Goal: Navigation & Orientation: Find specific page/section

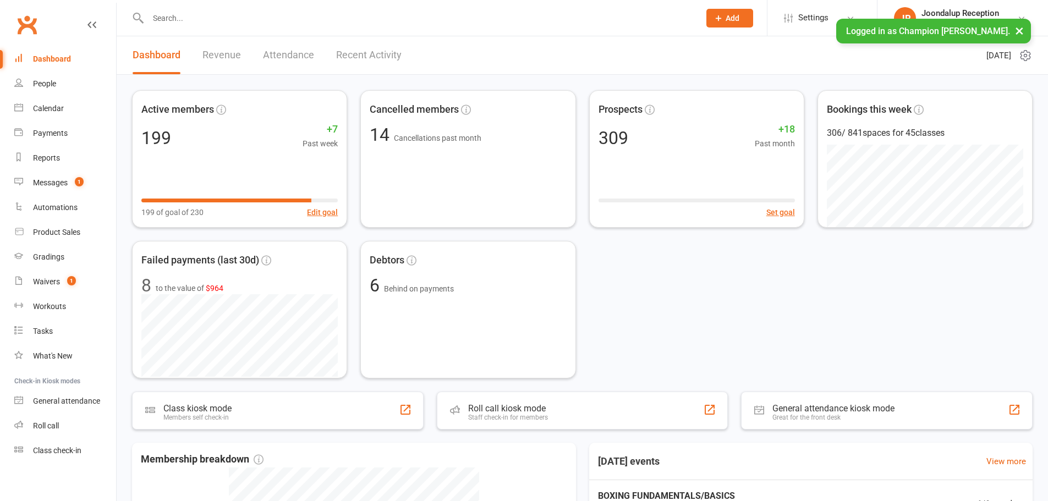
click at [1021, 28] on button "×" at bounding box center [1020, 31] width 20 height 24
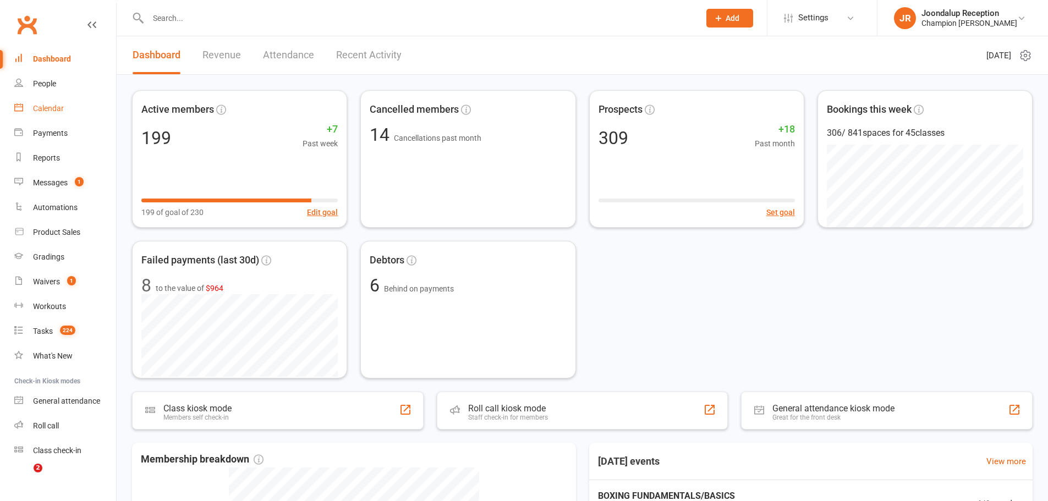
click at [51, 102] on link "Calendar" at bounding box center [65, 108] width 102 height 25
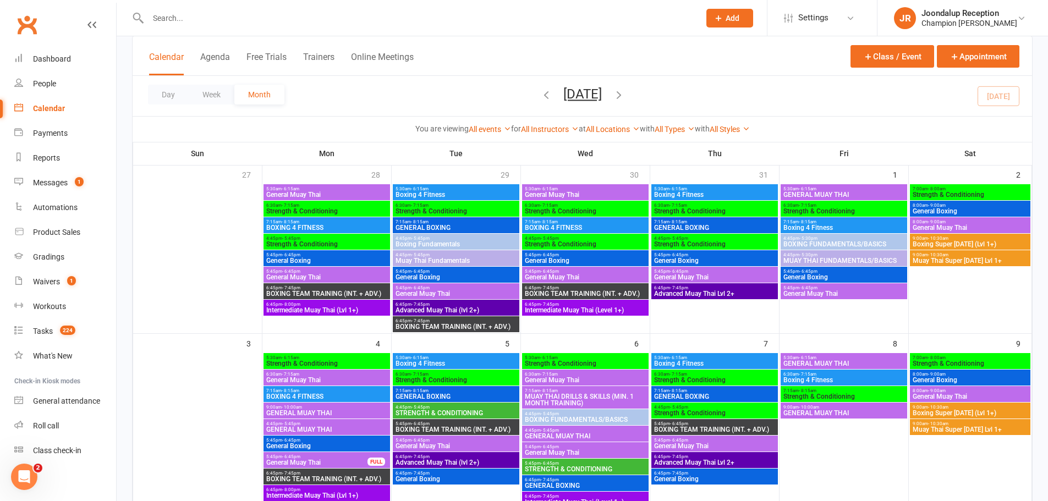
scroll to position [165, 0]
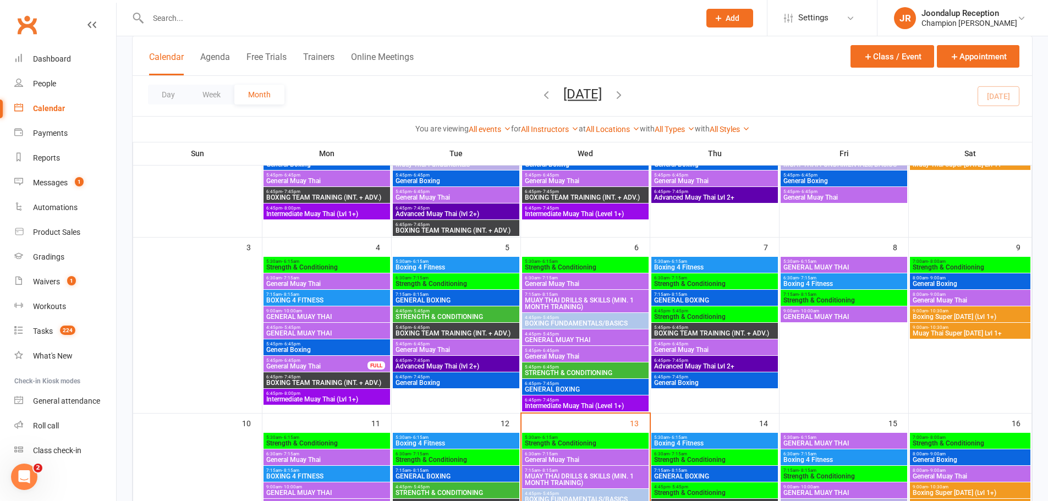
click at [308, 326] on span "4:45pm - 5:45pm" at bounding box center [327, 327] width 122 height 5
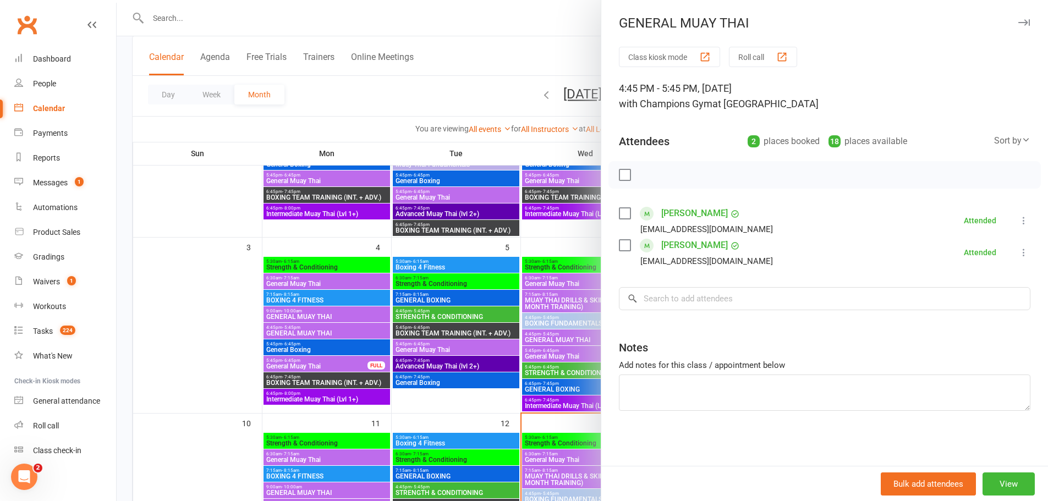
click at [270, 341] on div at bounding box center [583, 250] width 932 height 501
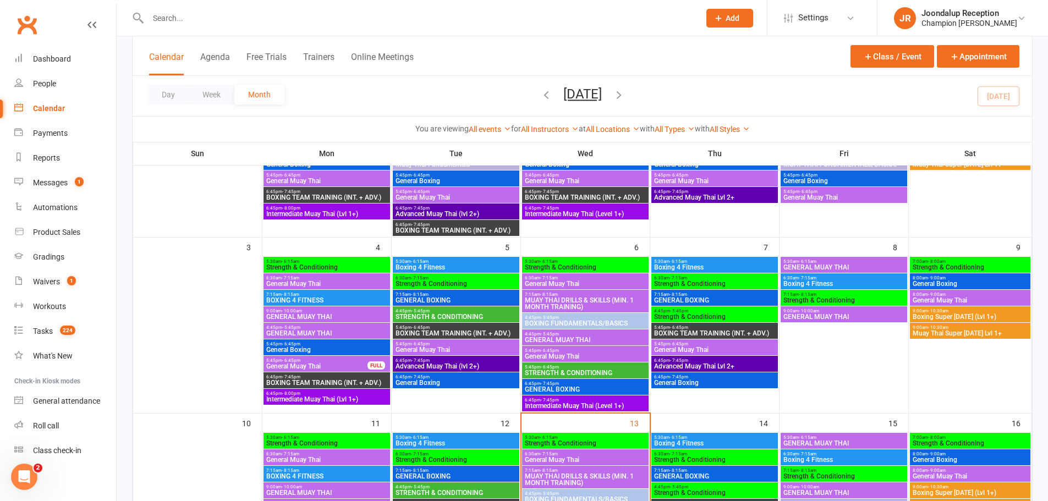
click at [285, 347] on span "General Boxing" at bounding box center [327, 350] width 122 height 7
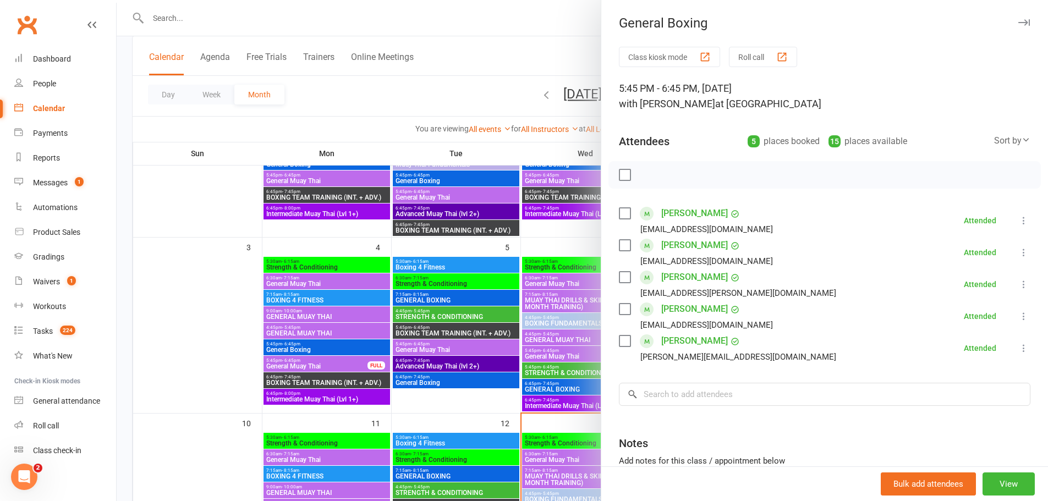
click at [338, 364] on div at bounding box center [583, 250] width 932 height 501
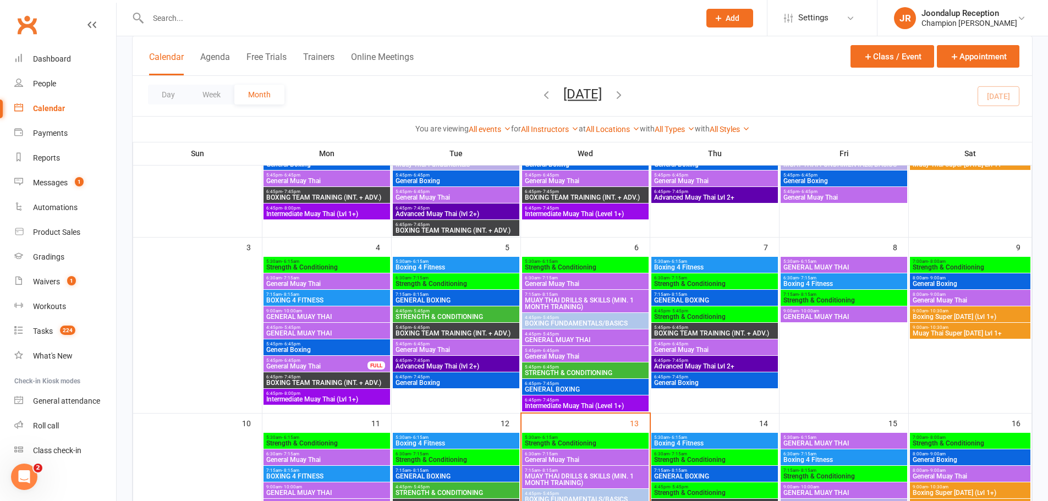
click at [311, 366] on span "General Muay Thai" at bounding box center [317, 366] width 102 height 7
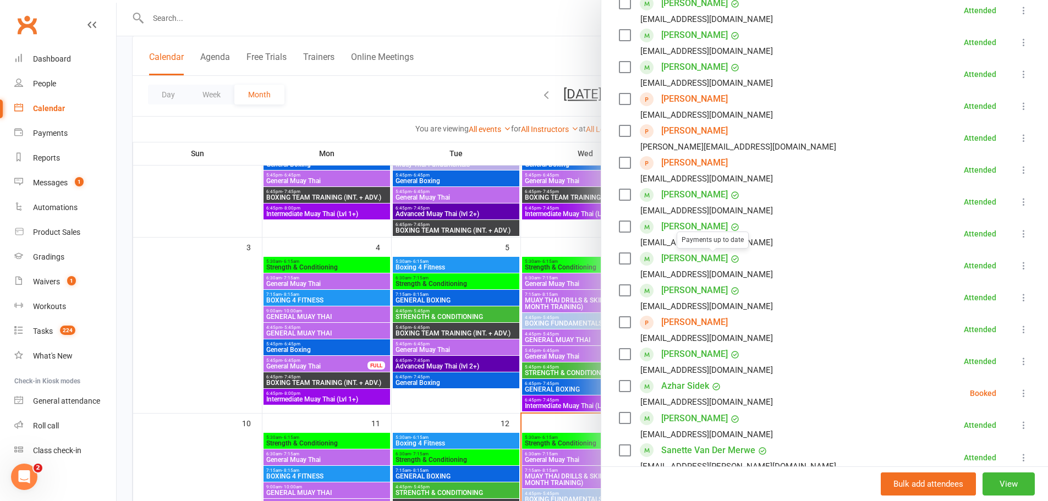
scroll to position [275, 0]
click at [356, 330] on div at bounding box center [583, 250] width 932 height 501
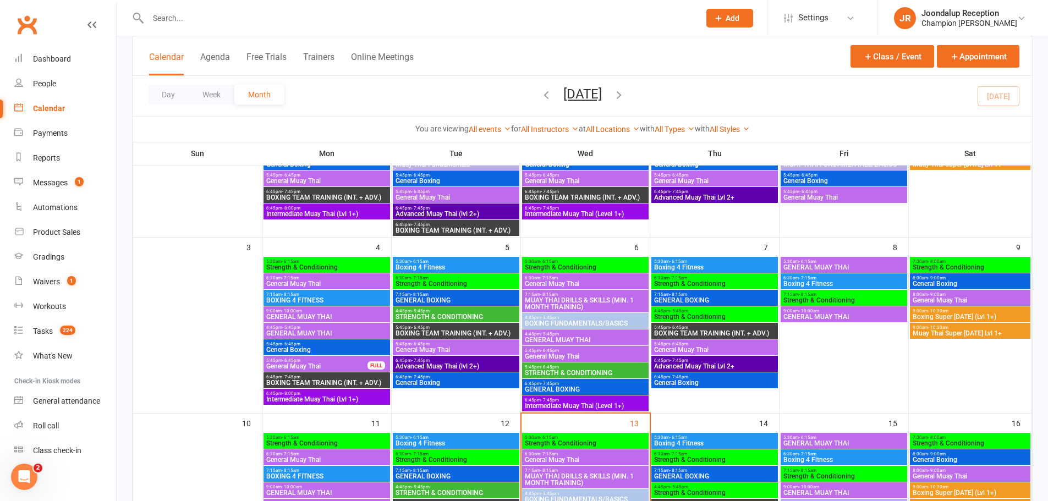
click at [423, 314] on span "STRENGTH & CONDITIONING" at bounding box center [456, 317] width 122 height 7
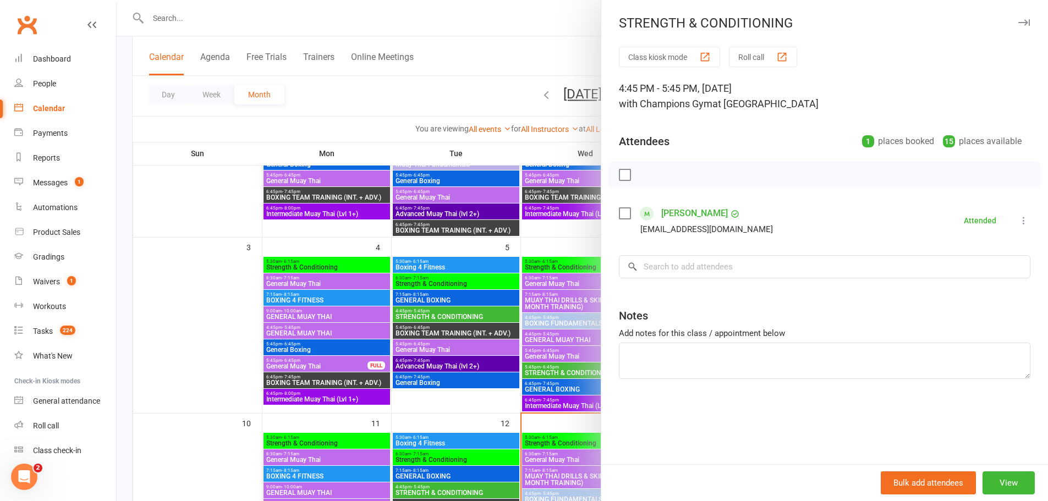
click at [429, 322] on div at bounding box center [583, 250] width 932 height 501
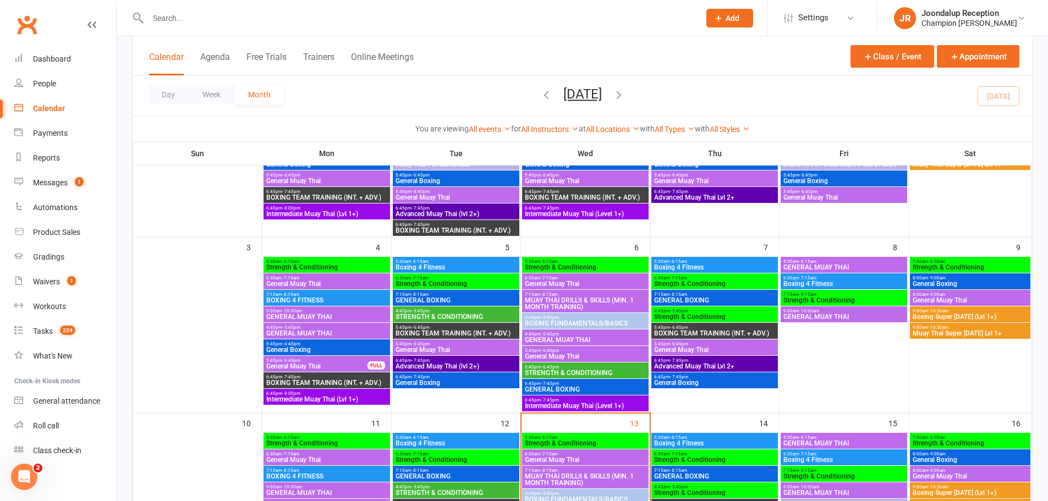
click at [424, 337] on div "5:45pm - 6:45pm BOXING TEAM TRAINING (INT. + ADV.)" at bounding box center [456, 331] width 127 height 16
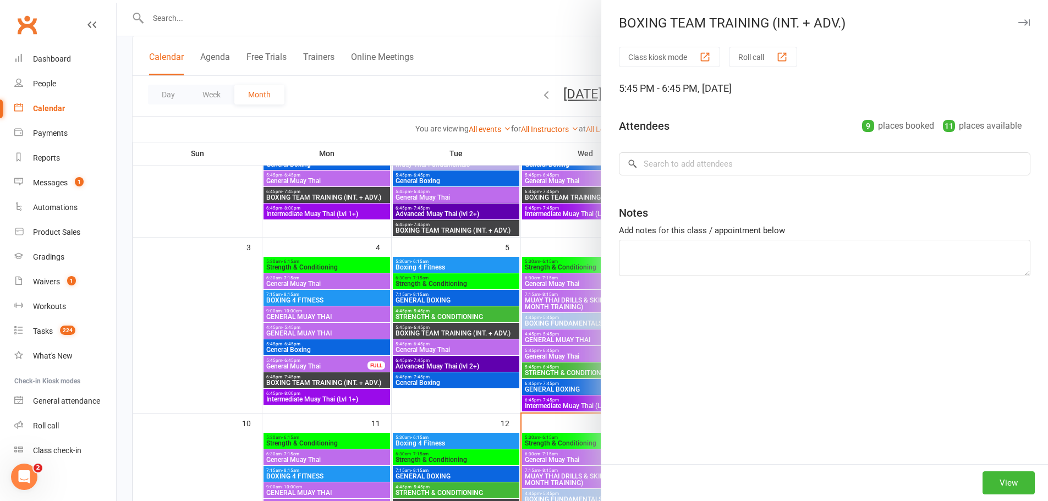
click at [420, 341] on div at bounding box center [583, 250] width 932 height 501
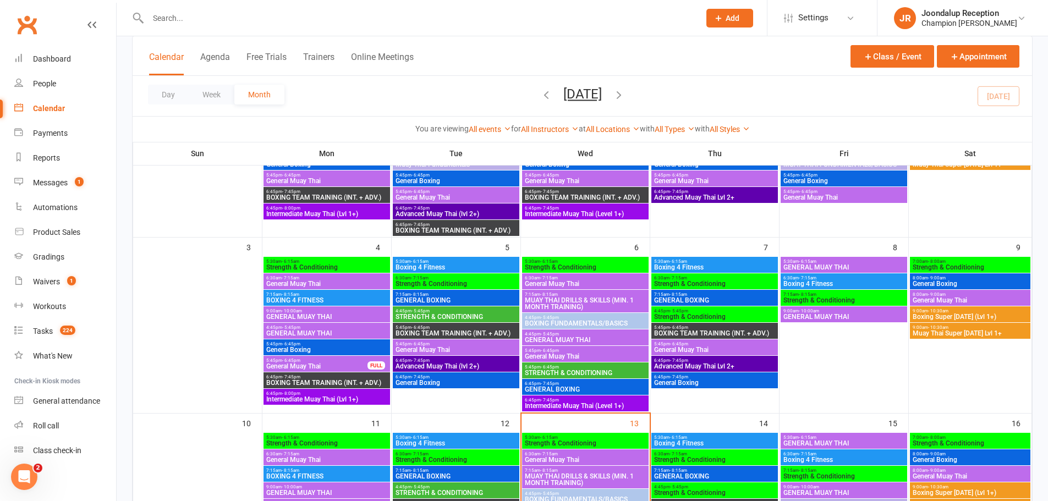
click at [423, 347] on span "General Muay Thai" at bounding box center [456, 350] width 122 height 7
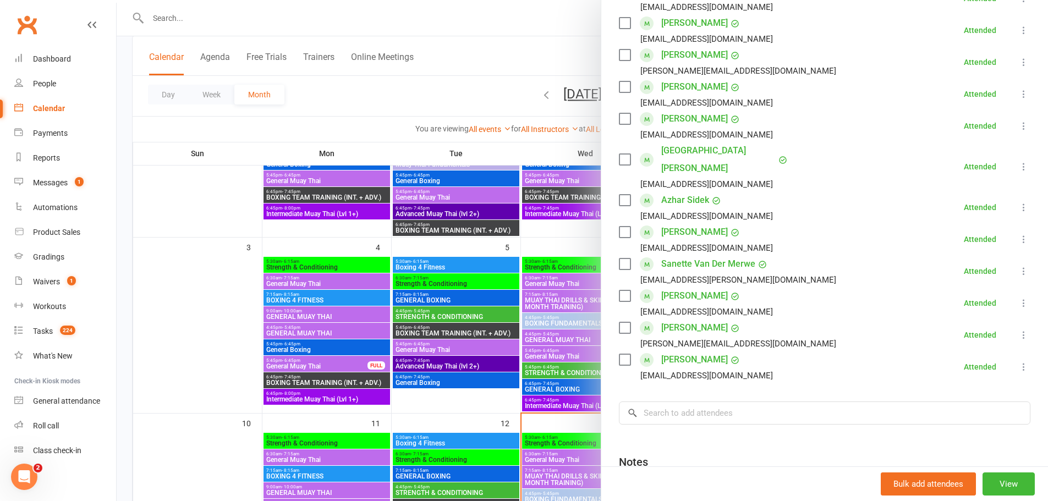
scroll to position [385, 0]
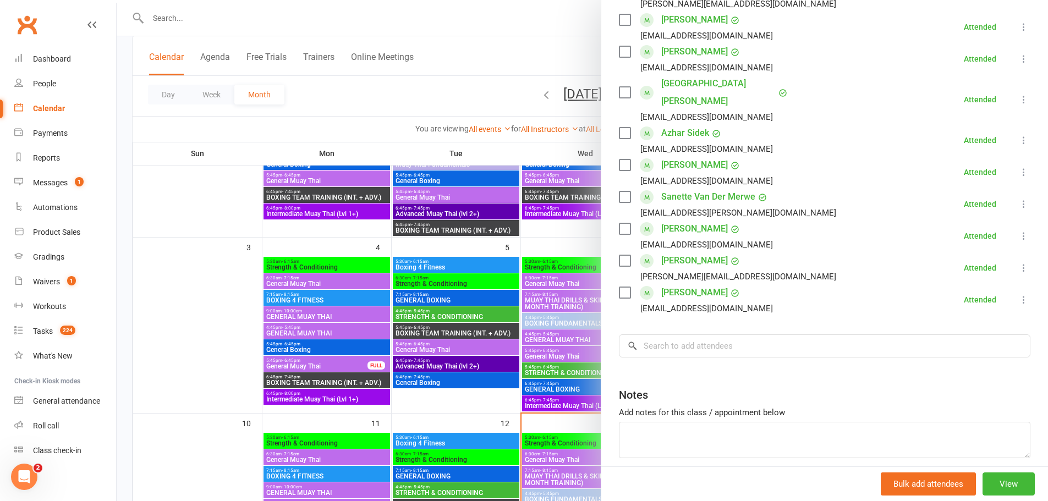
drag, startPoint x: 442, startPoint y: 349, endPoint x: 444, endPoint y: 356, distance: 6.3
click at [442, 349] on div at bounding box center [583, 250] width 932 height 501
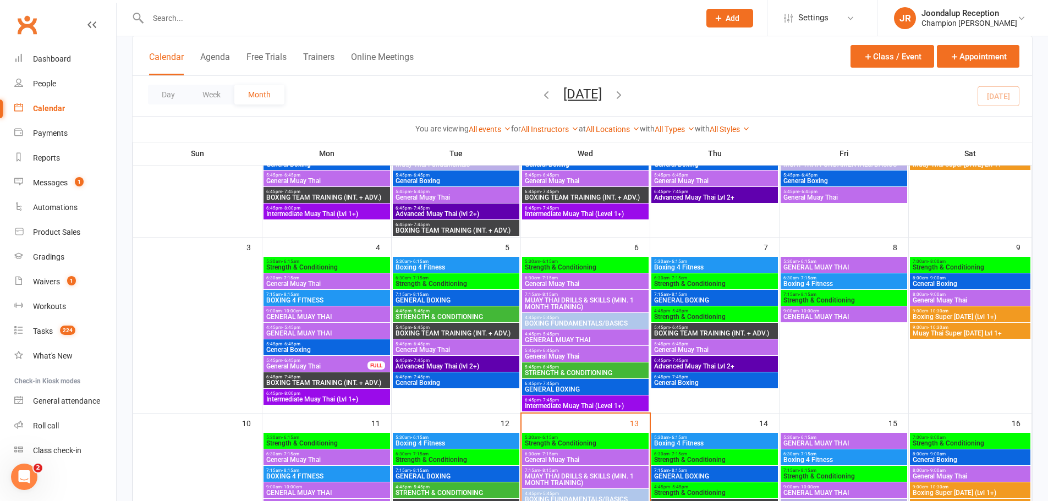
click at [442, 363] on span "Advanced Muay Thai (lvl 2+)" at bounding box center [456, 366] width 122 height 7
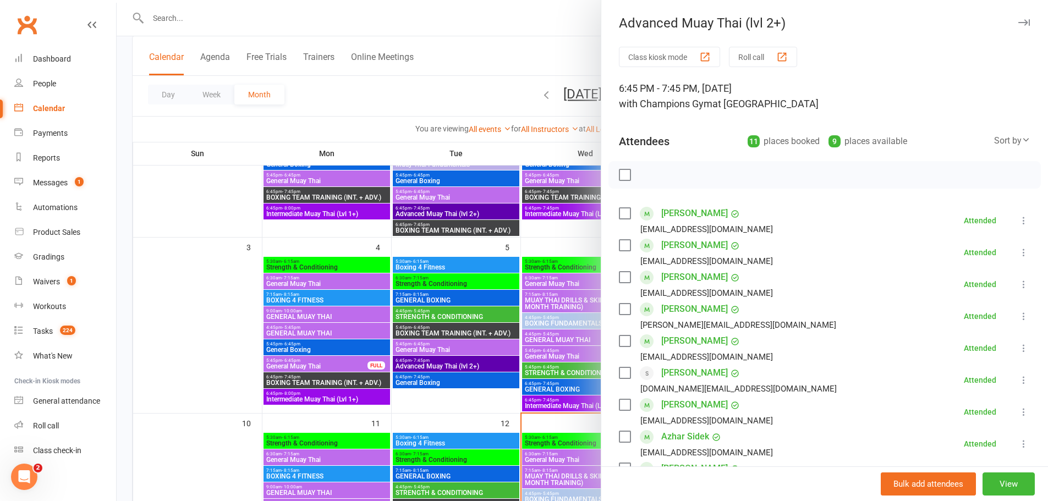
scroll to position [275, 0]
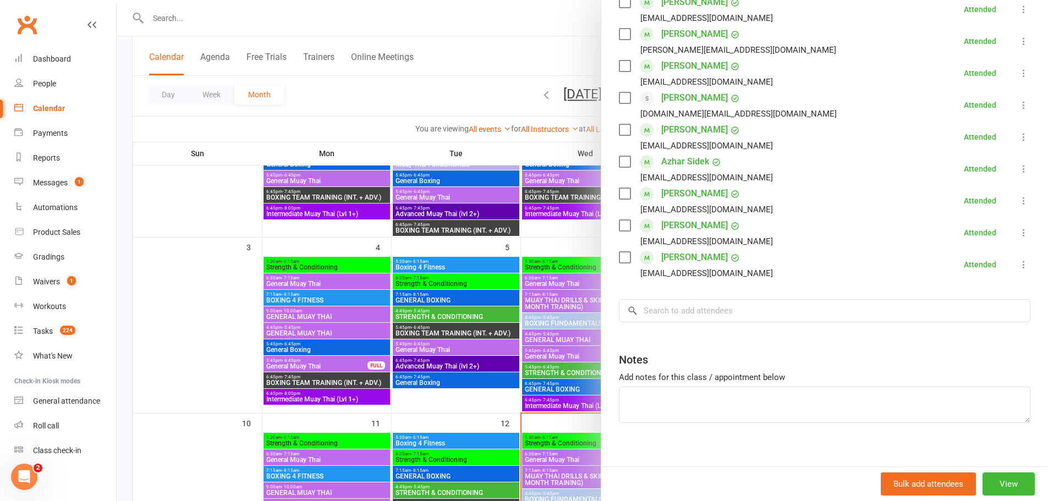
click at [479, 342] on div at bounding box center [583, 250] width 932 height 501
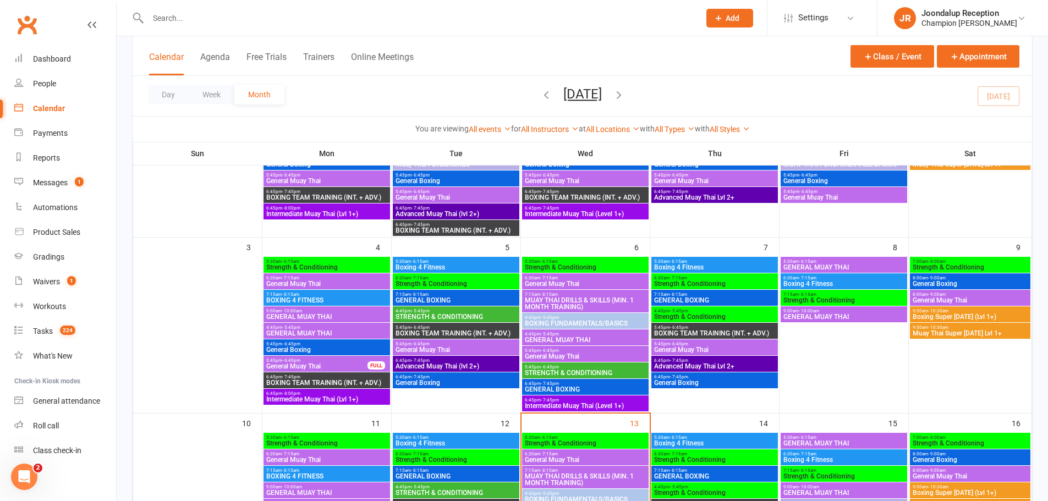
click at [480, 381] on span "General Boxing" at bounding box center [456, 383] width 122 height 7
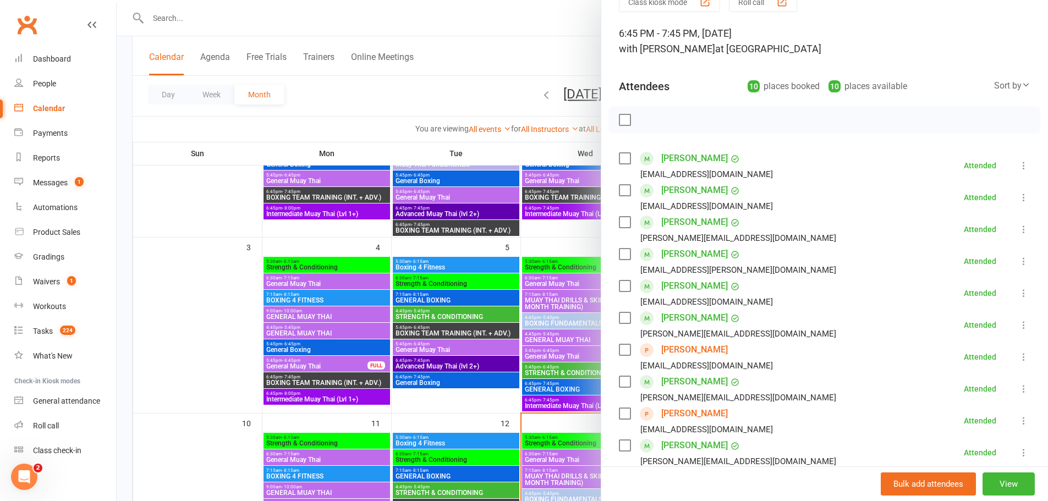
scroll to position [110, 0]
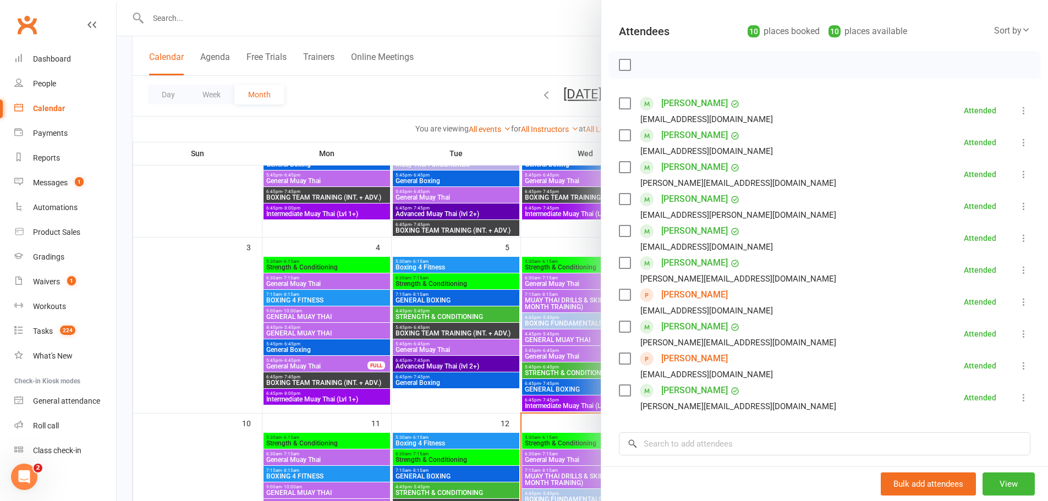
click at [691, 297] on link "xavier maxted" at bounding box center [694, 295] width 67 height 18
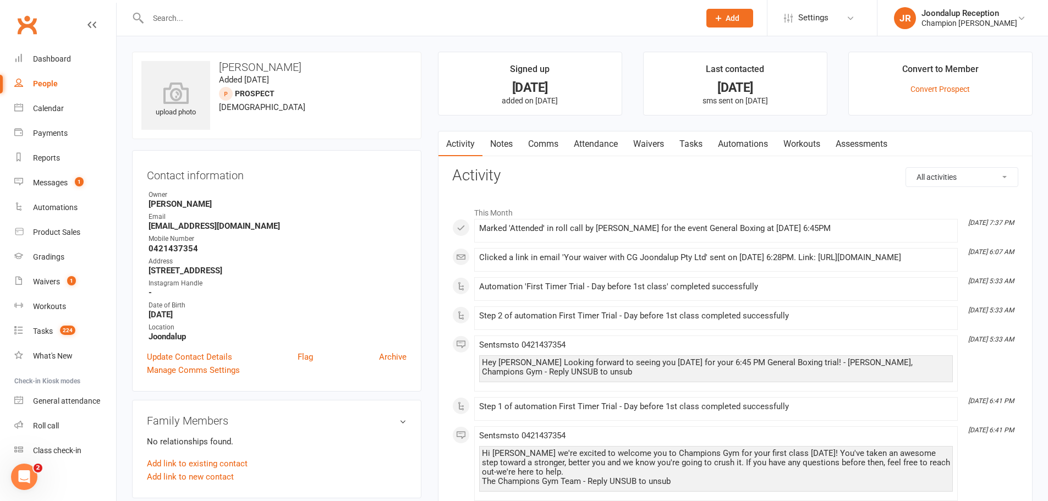
click at [515, 136] on link "Notes" at bounding box center [502, 144] width 38 height 25
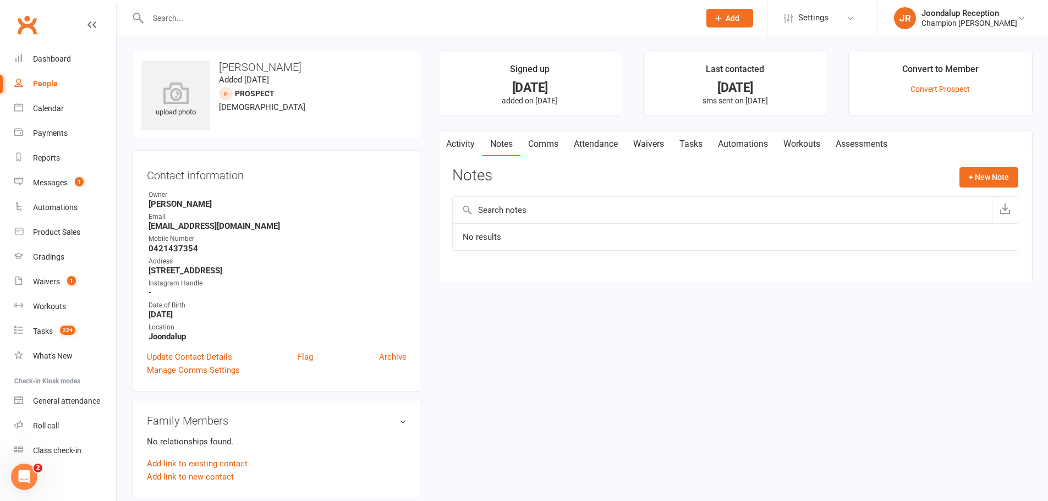
click at [478, 143] on link "Activity" at bounding box center [461, 144] width 44 height 25
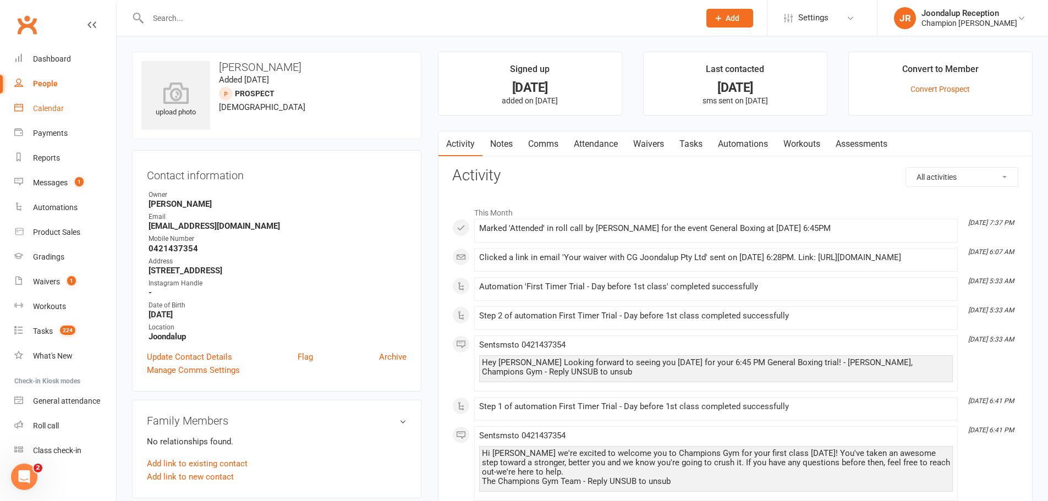
click at [53, 106] on div "Calendar" at bounding box center [48, 108] width 31 height 9
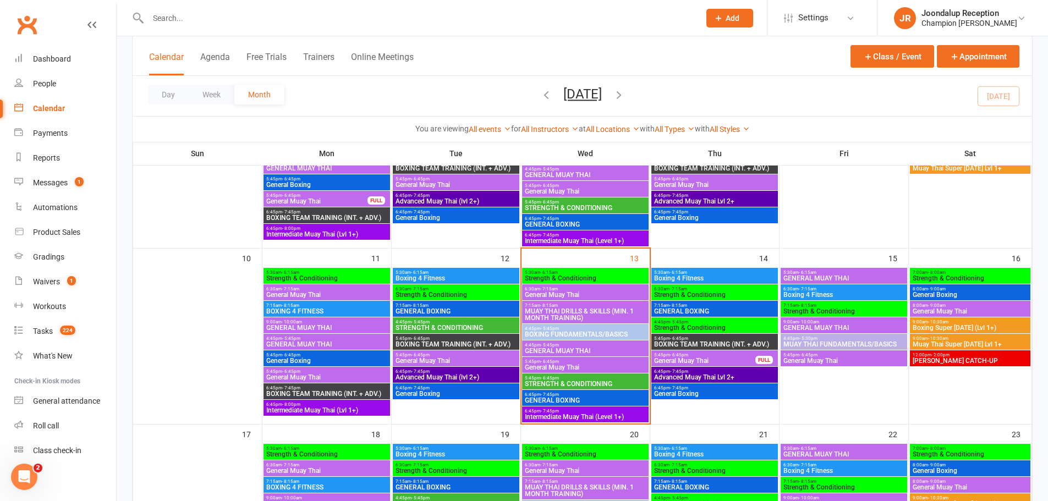
scroll to position [220, 0]
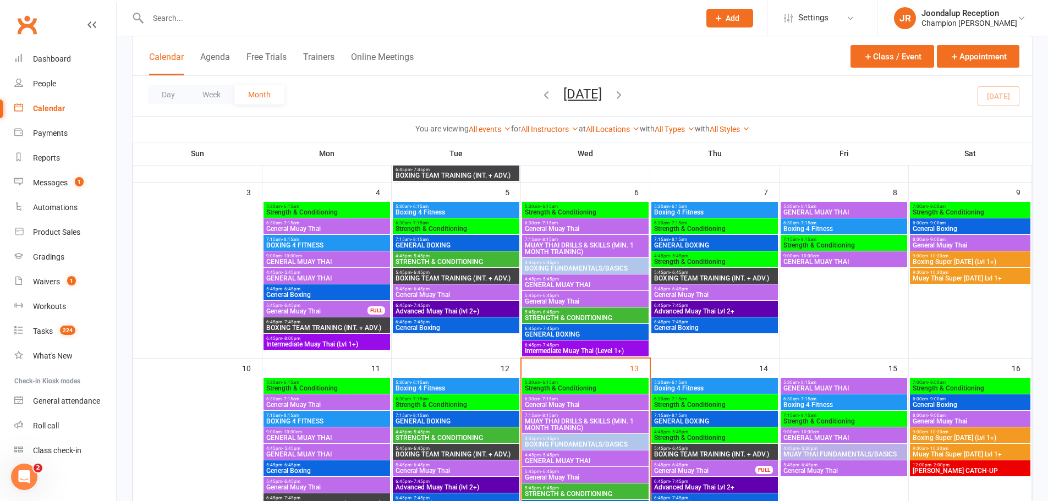
click at [497, 327] on span "General Boxing" at bounding box center [456, 328] width 122 height 7
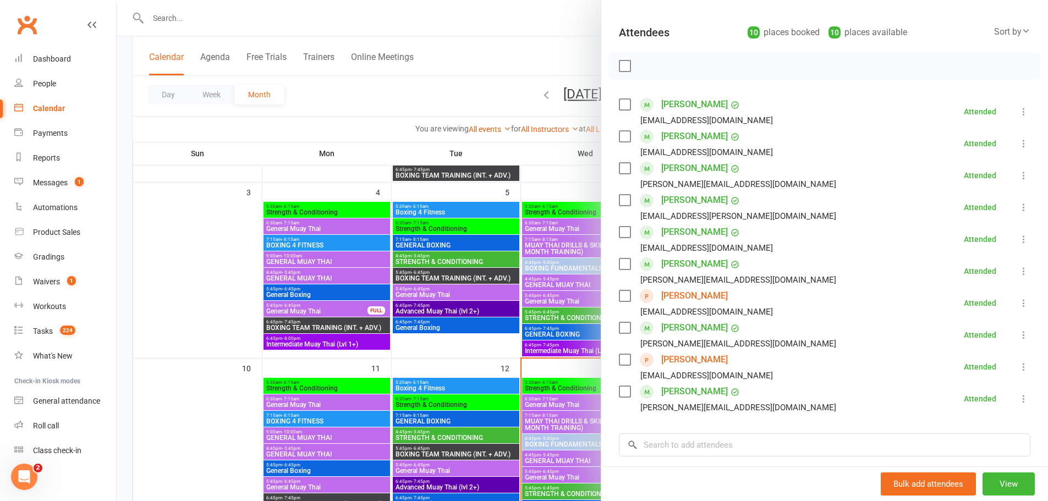
scroll to position [110, 0]
click at [551, 349] on div at bounding box center [583, 250] width 932 height 501
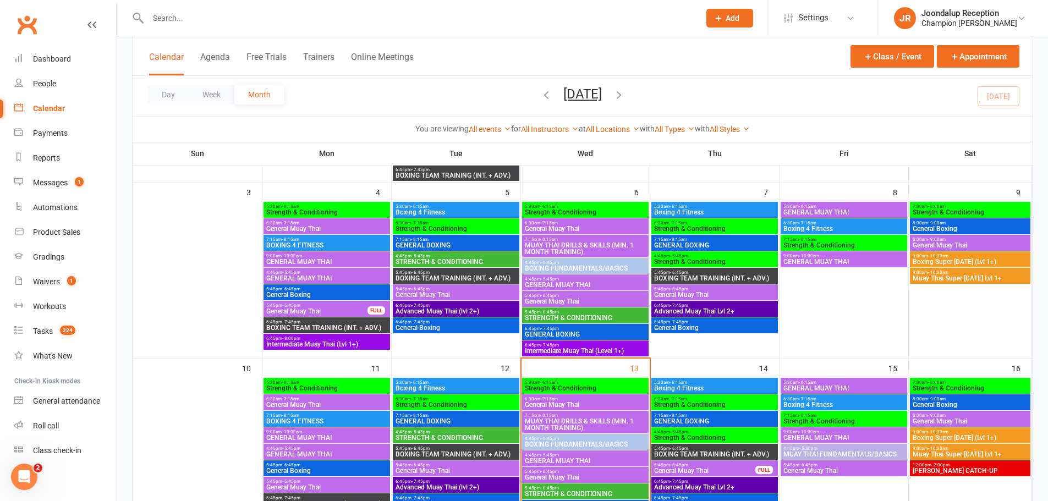
click at [564, 287] on span "GENERAL MUAY THAI" at bounding box center [585, 285] width 122 height 7
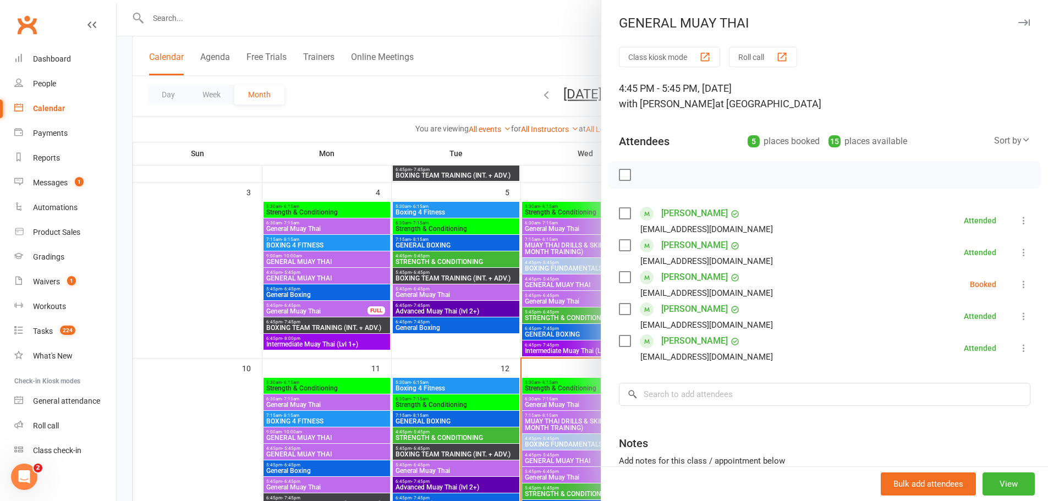
scroll to position [55, 0]
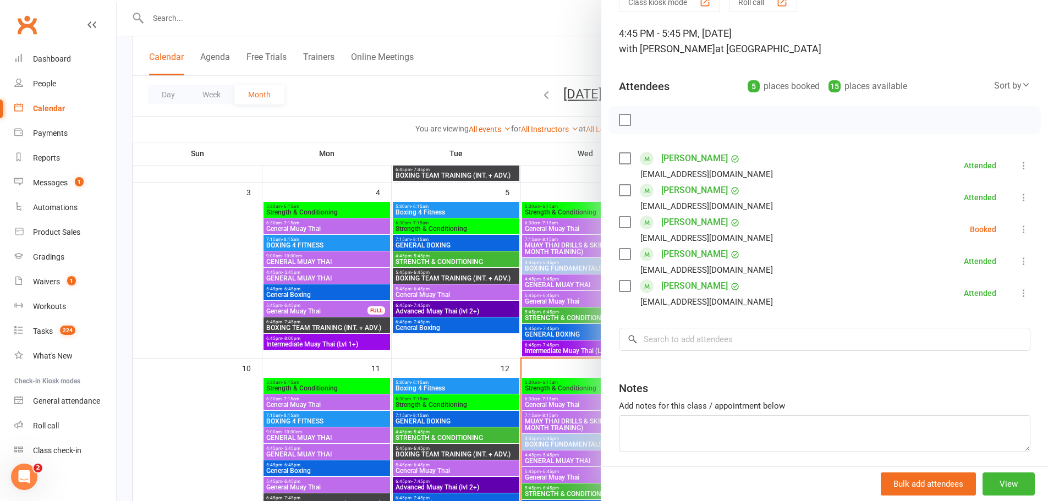
click at [551, 298] on div at bounding box center [583, 250] width 932 height 501
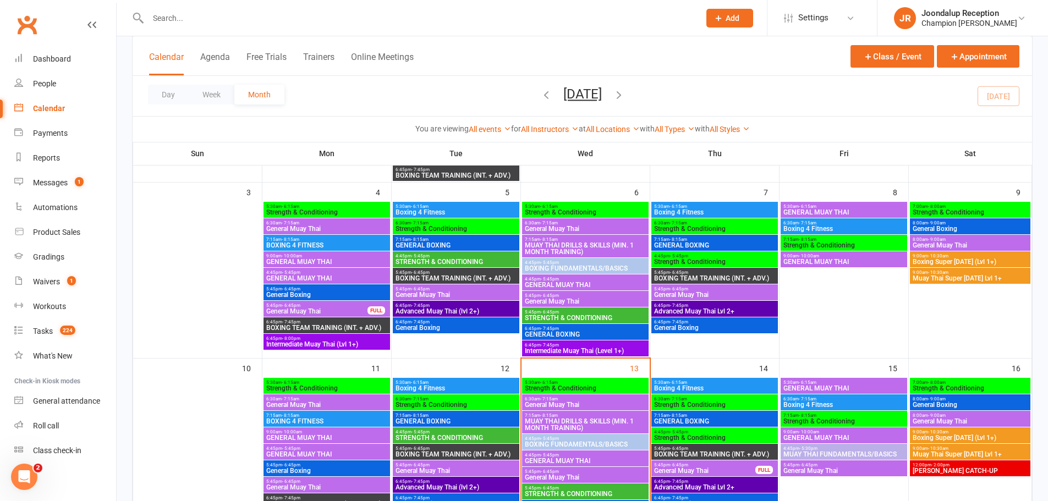
click at [577, 298] on span "General Muay Thai" at bounding box center [585, 301] width 122 height 7
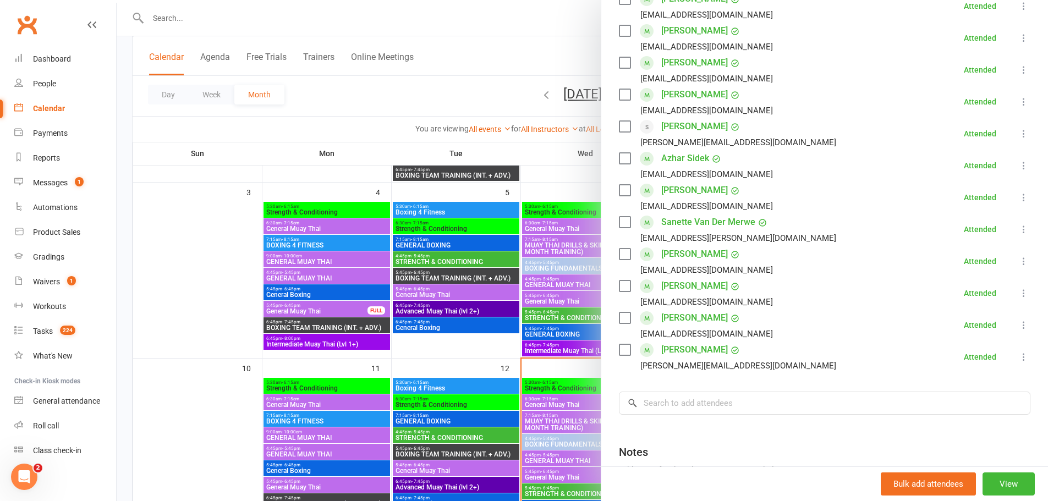
scroll to position [330, 0]
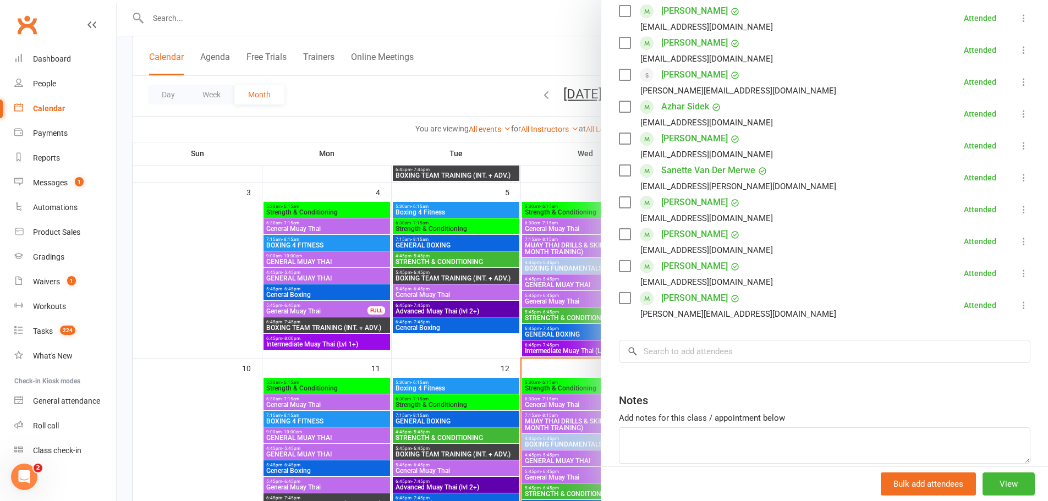
click at [577, 300] on div at bounding box center [583, 250] width 932 height 501
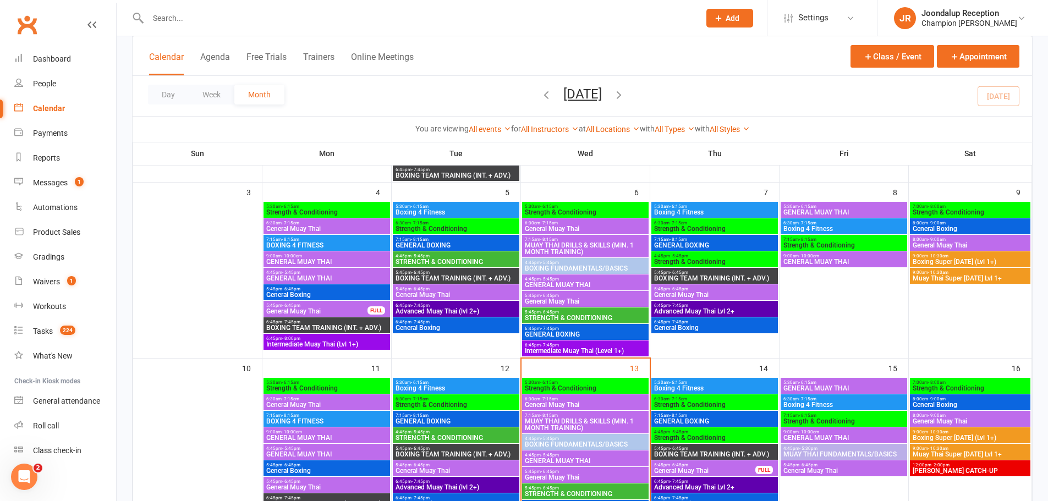
click at [563, 319] on span "STRENGTH & CONDITIONING" at bounding box center [585, 318] width 122 height 7
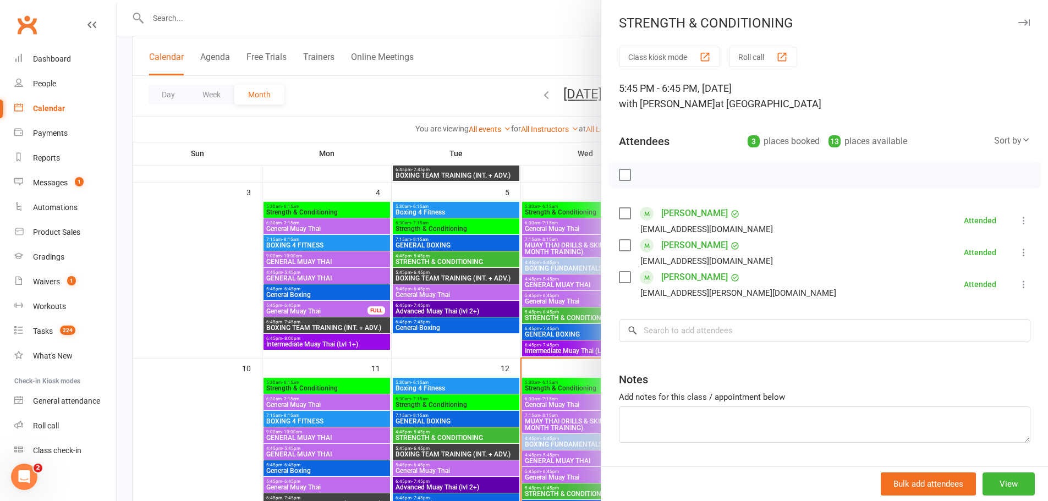
click at [586, 328] on div at bounding box center [583, 250] width 932 height 501
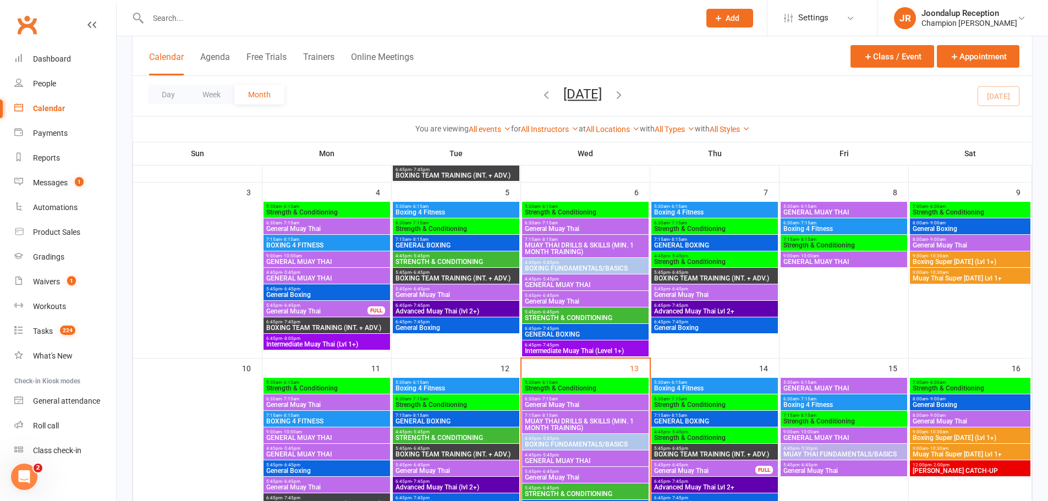
click at [604, 334] on span "GENERAL BOXING" at bounding box center [585, 334] width 122 height 7
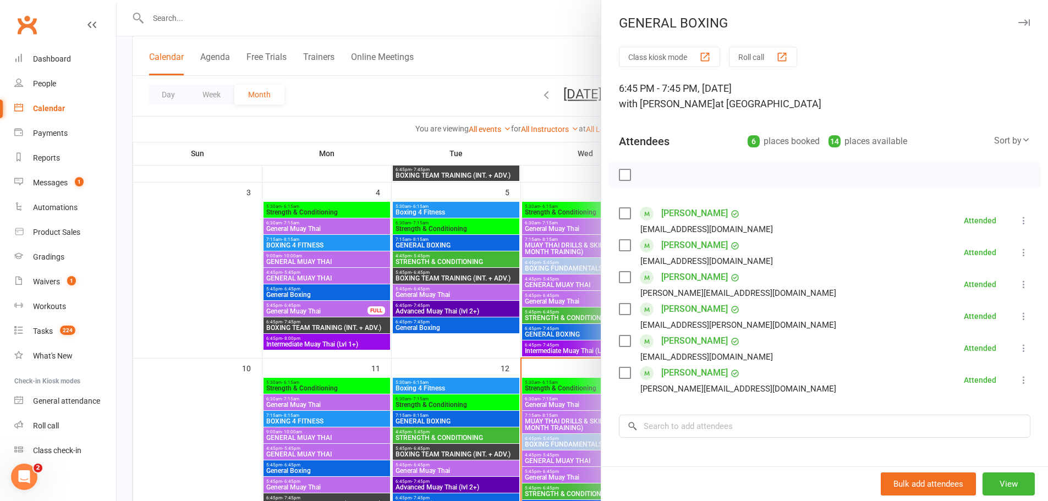
click at [497, 320] on div at bounding box center [583, 250] width 932 height 501
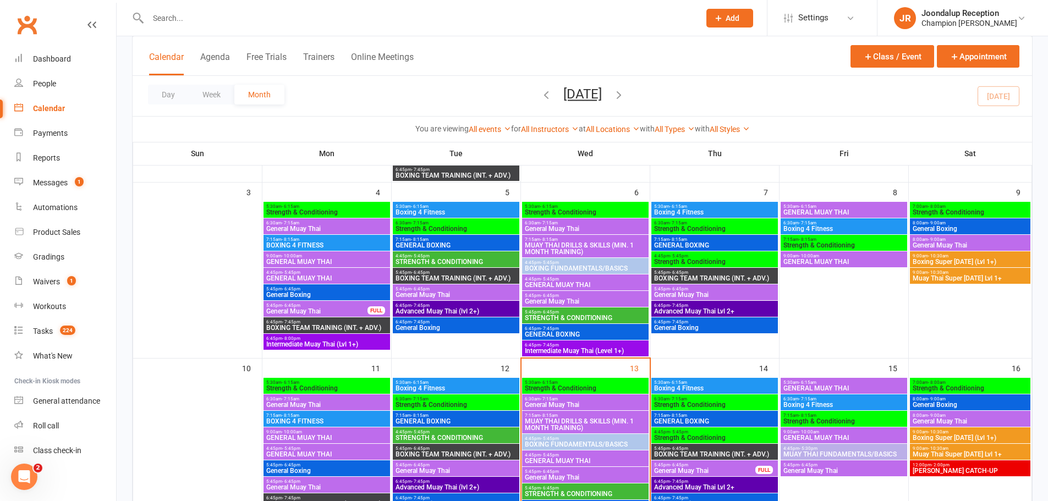
click at [719, 290] on span "5:45pm - 6:45pm" at bounding box center [715, 289] width 122 height 5
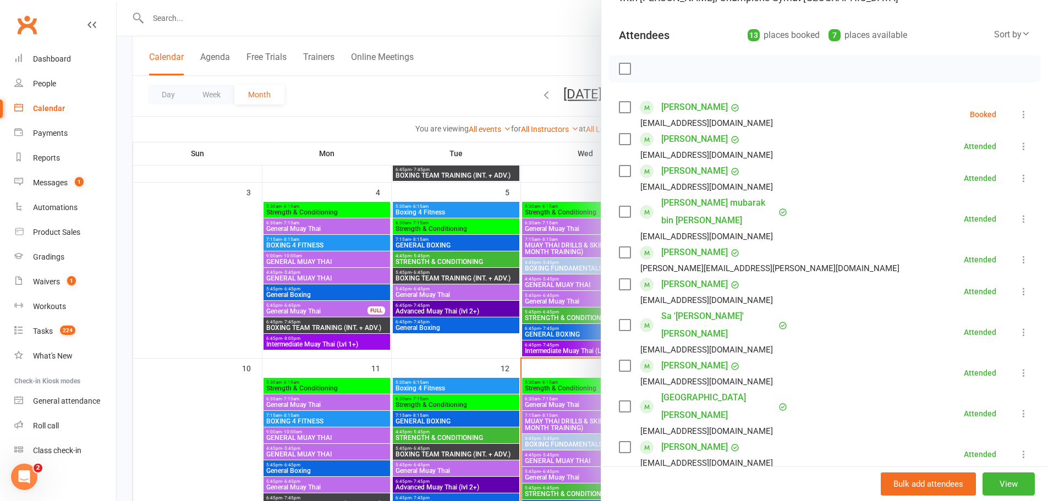
scroll to position [275, 0]
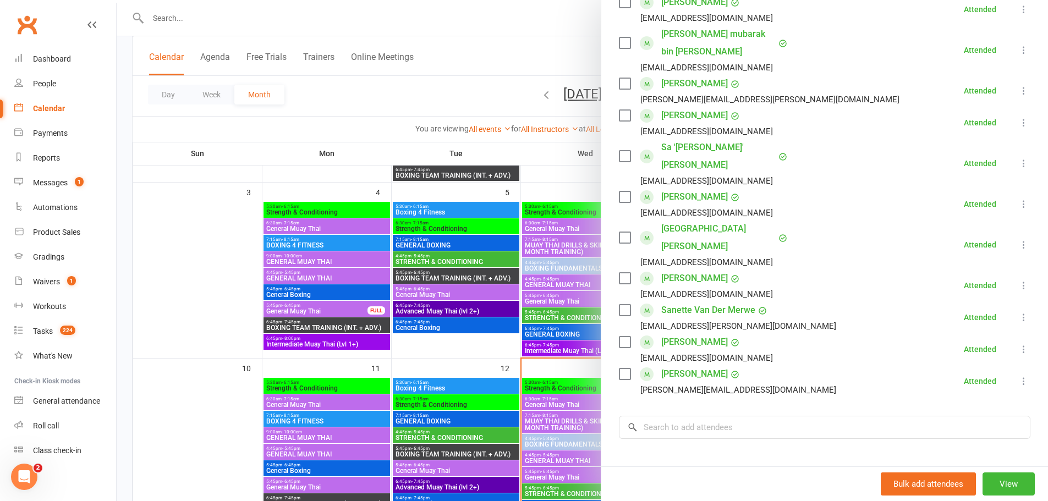
click at [539, 292] on div at bounding box center [583, 250] width 932 height 501
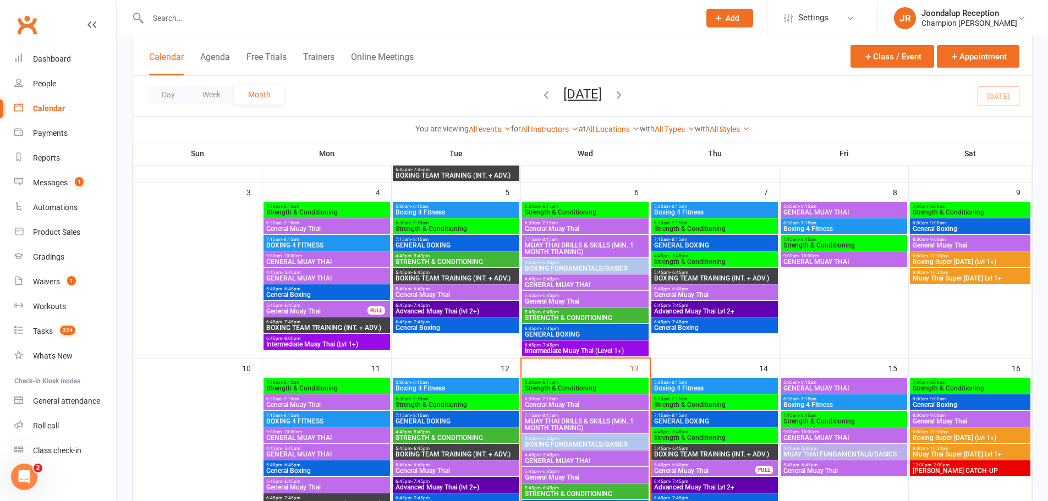
click at [695, 263] on span "Strength & Conditioning" at bounding box center [715, 262] width 122 height 7
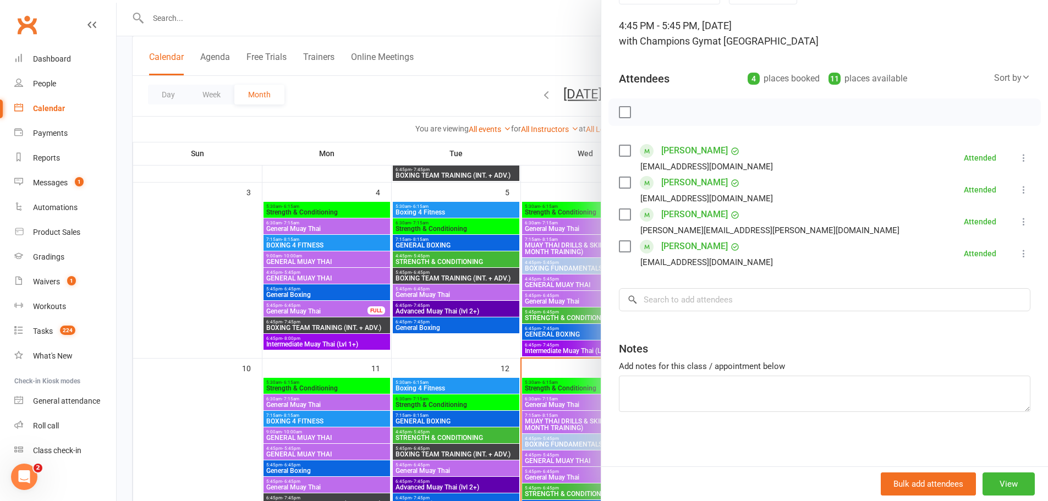
scroll to position [63, 0]
click at [535, 274] on div at bounding box center [583, 250] width 932 height 501
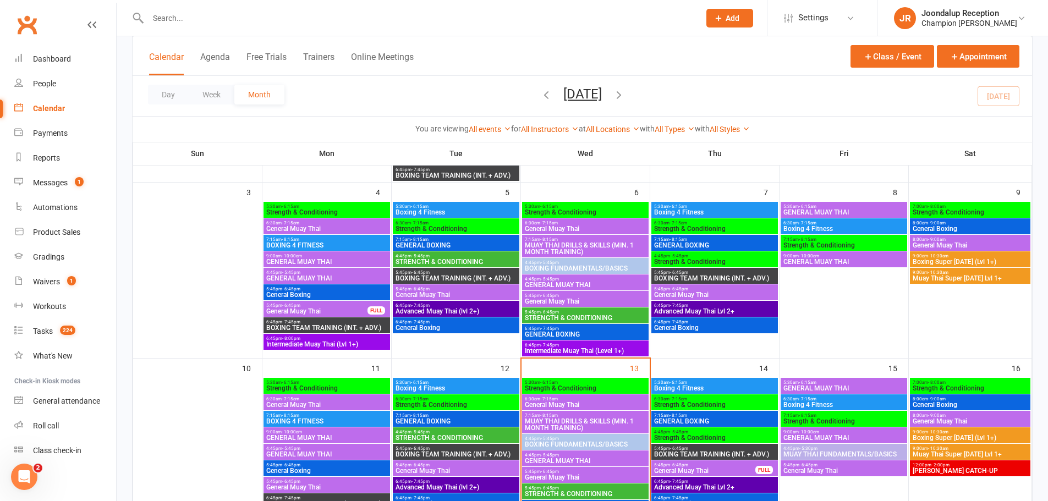
click at [715, 323] on span "6:45pm - 7:45pm" at bounding box center [715, 322] width 122 height 5
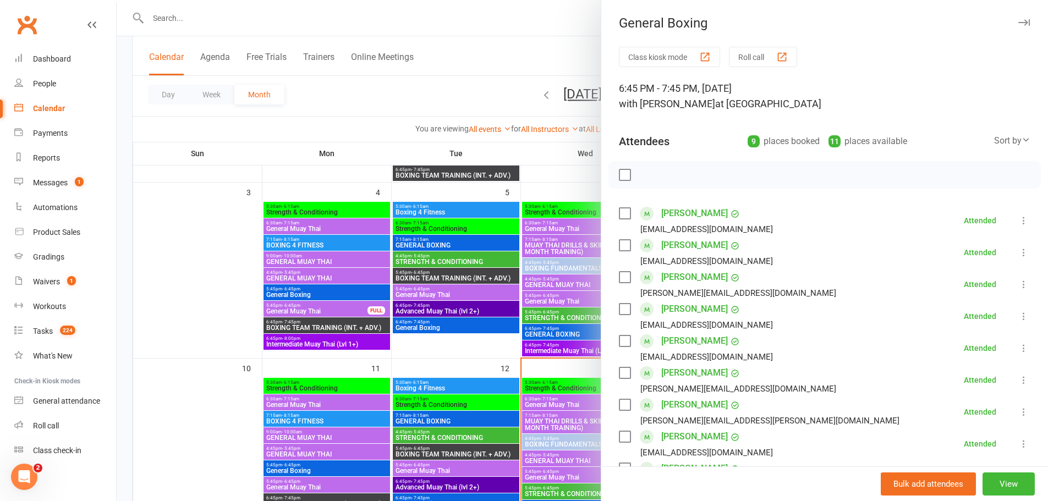
scroll to position [220, 0]
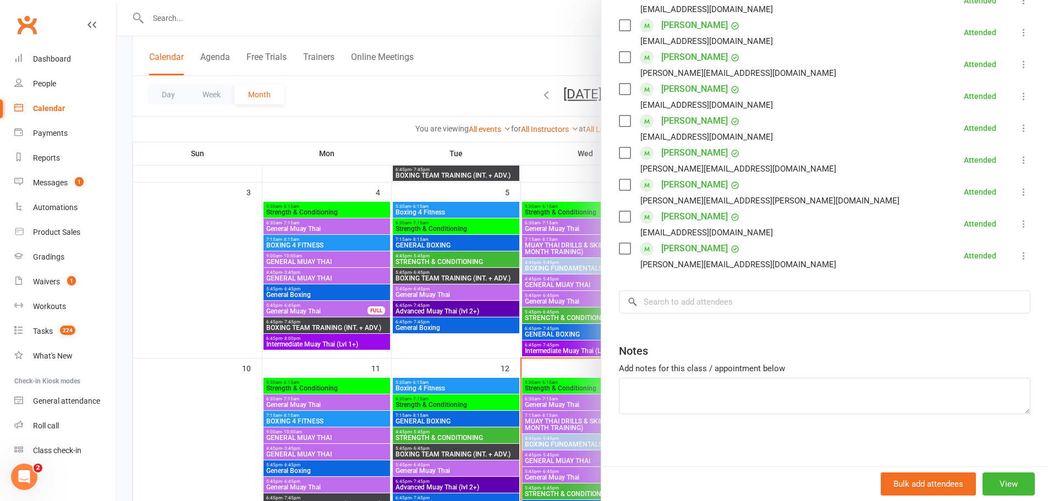
click at [513, 288] on div at bounding box center [583, 250] width 932 height 501
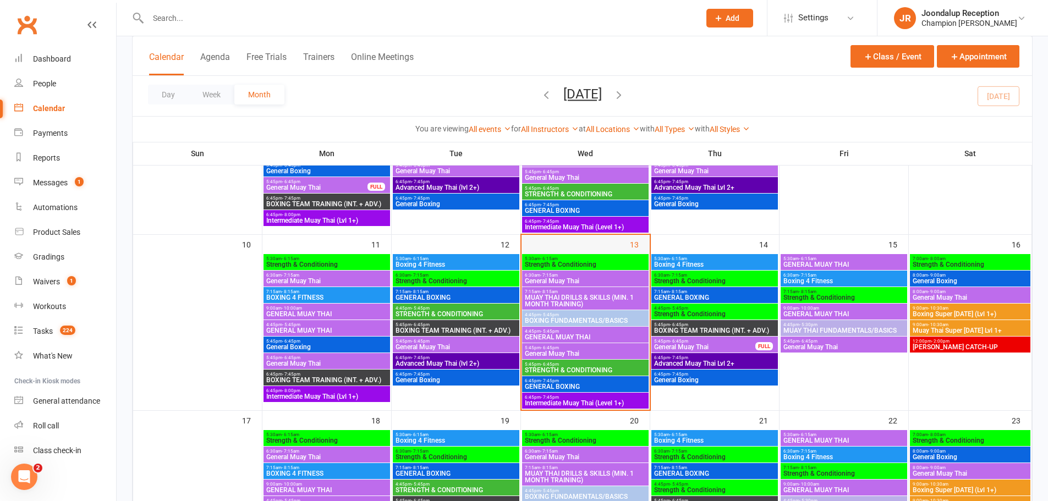
scroll to position [330, 0]
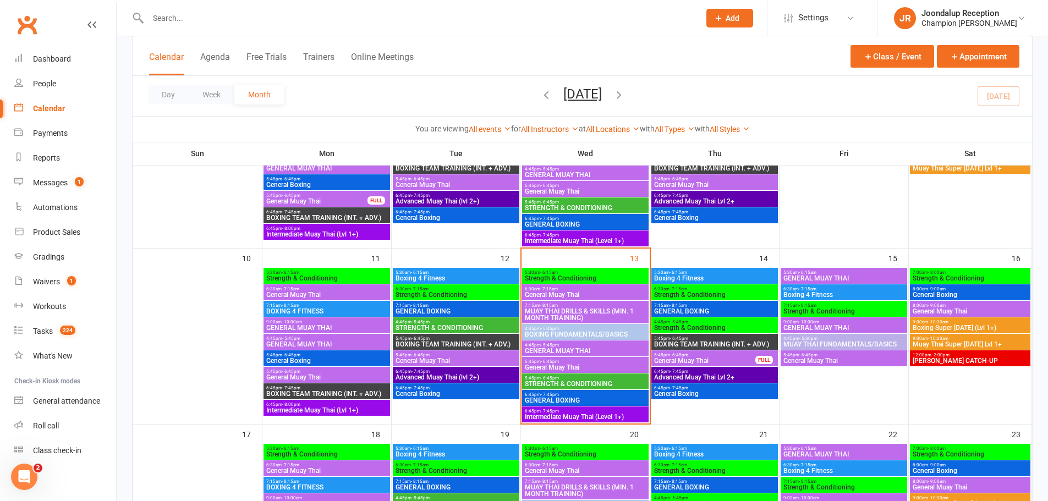
click at [358, 341] on span "GENERAL MUAY THAI" at bounding box center [327, 344] width 122 height 7
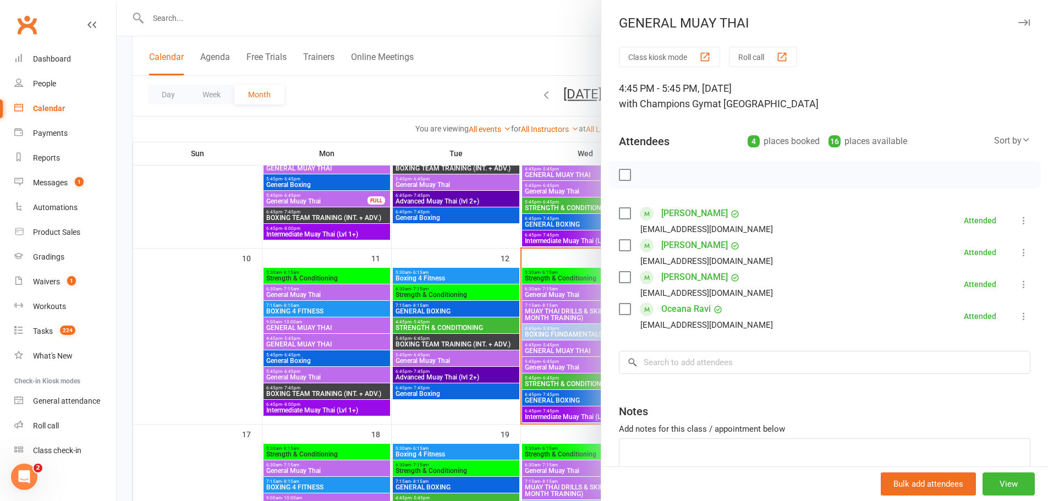
click at [360, 342] on div at bounding box center [583, 250] width 932 height 501
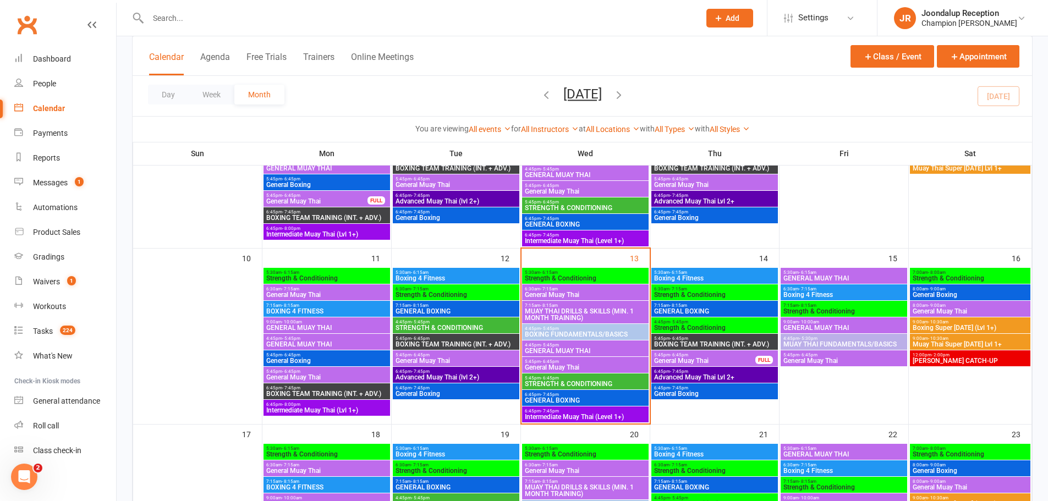
click at [338, 367] on div "5:45pm - 6:45pm General Muay Thai" at bounding box center [327, 375] width 127 height 16
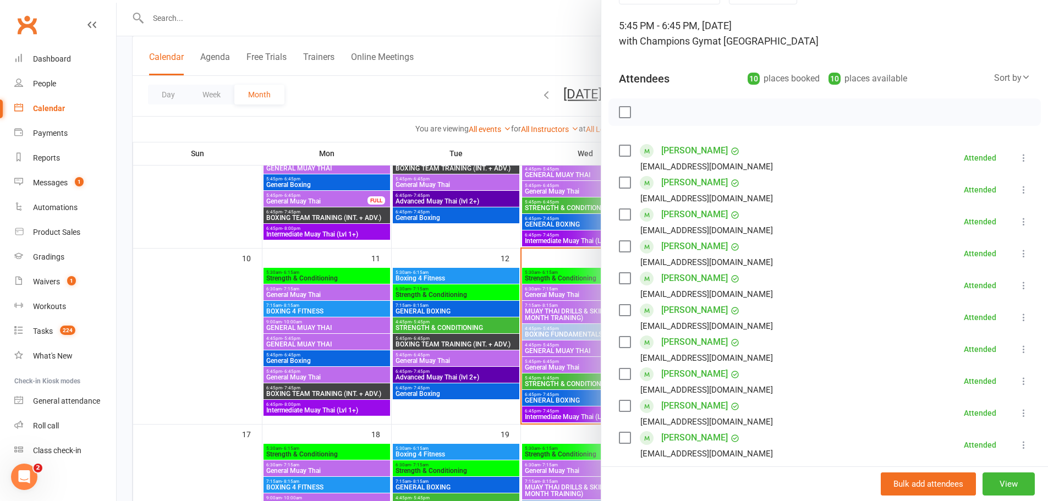
scroll to position [220, 0]
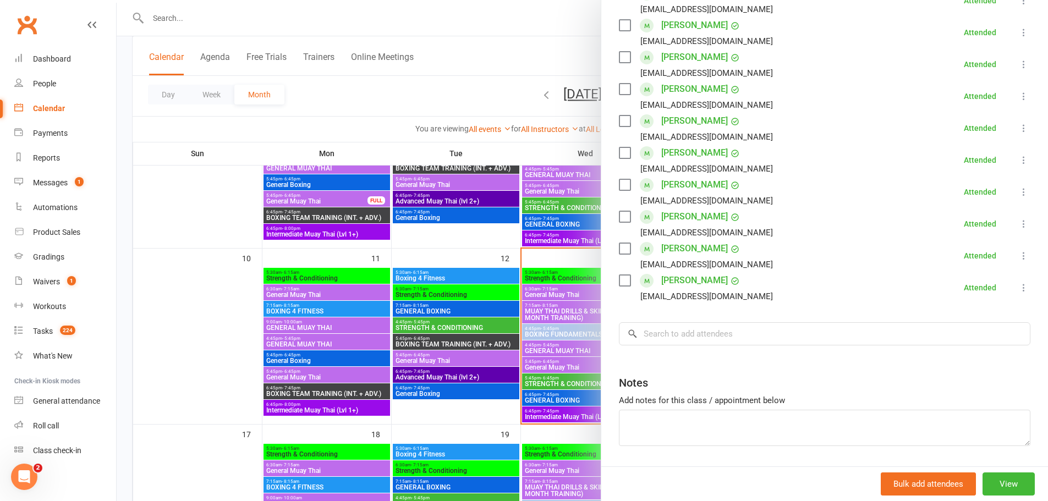
click at [319, 344] on div at bounding box center [583, 250] width 932 height 501
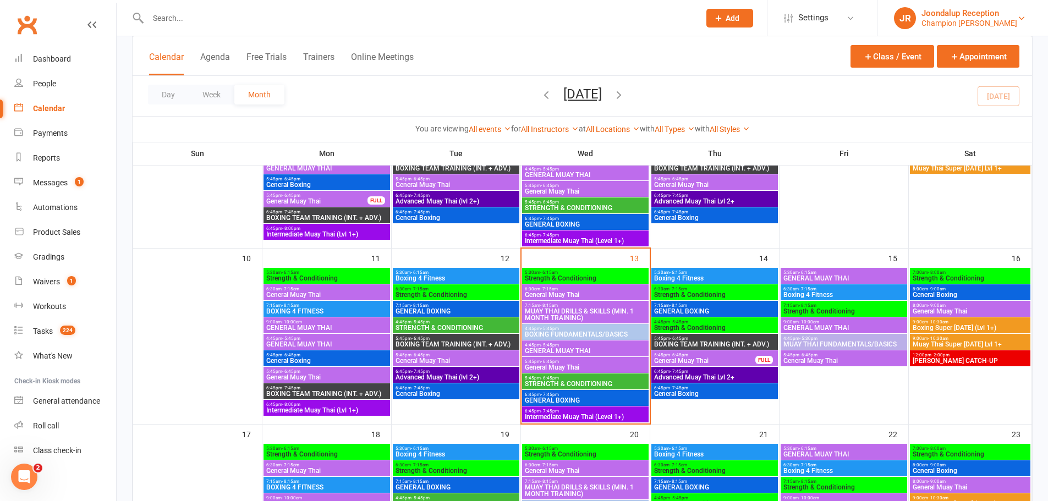
click at [973, 15] on div "Joondalup Reception" at bounding box center [970, 13] width 96 height 10
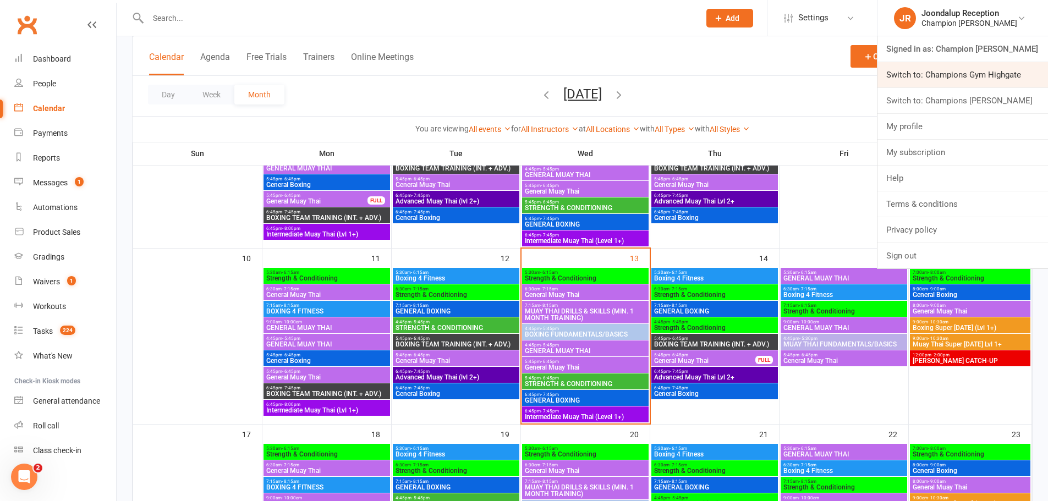
click at [981, 78] on link "Switch to: Champions Gym Highgate" at bounding box center [963, 74] width 171 height 25
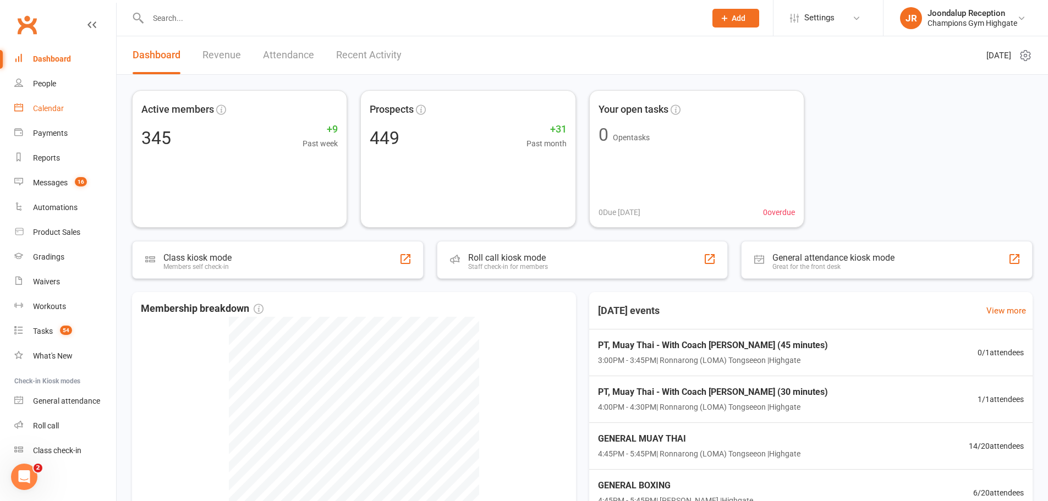
click at [50, 120] on link "Calendar" at bounding box center [65, 108] width 102 height 25
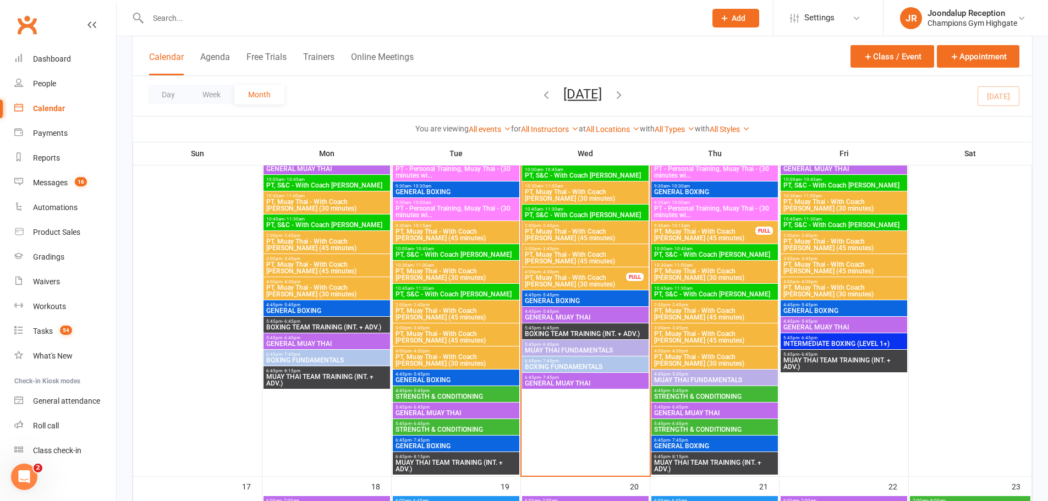
scroll to position [1156, 0]
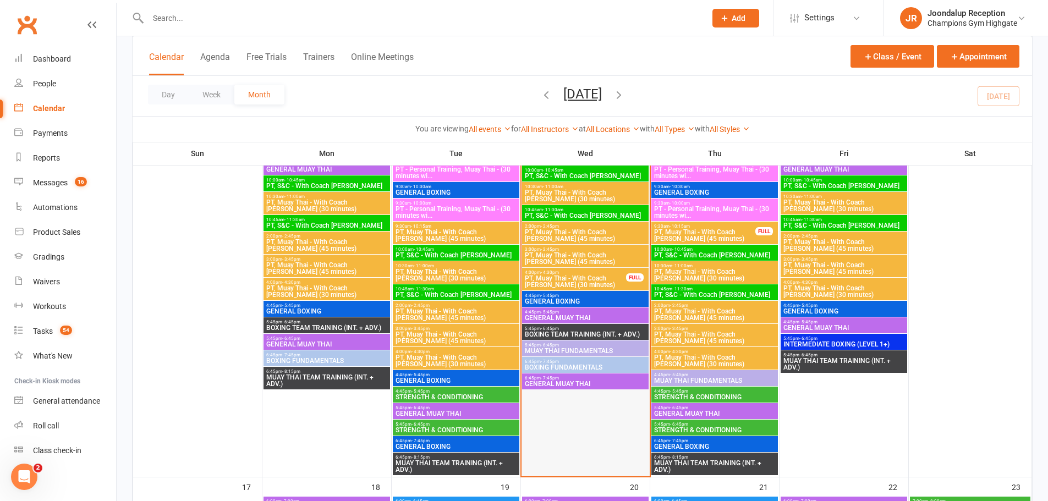
drag, startPoint x: 606, startPoint y: 428, endPoint x: 594, endPoint y: 418, distance: 15.6
drag, startPoint x: 594, startPoint y: 418, endPoint x: 353, endPoint y: 408, distance: 240.7
click at [353, 408] on div at bounding box center [327, 253] width 127 height 446
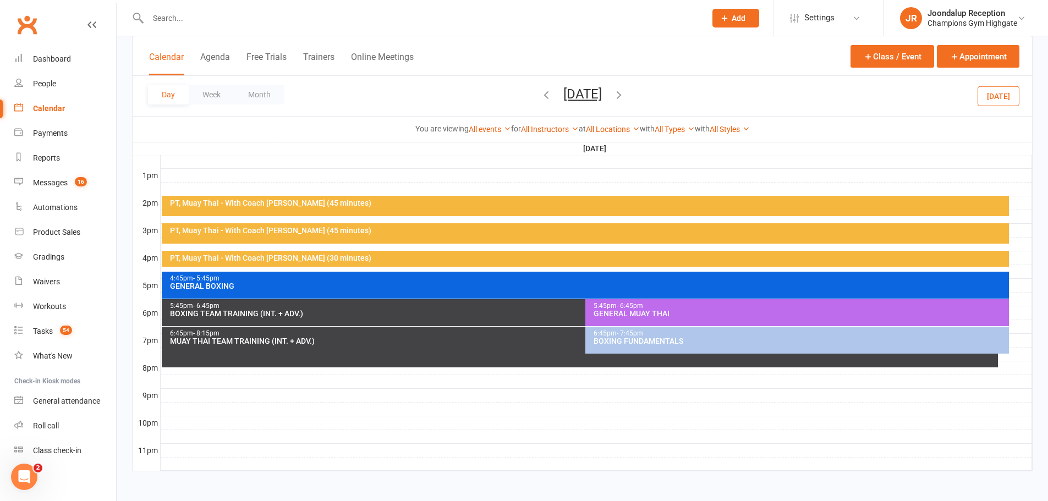
scroll to position [0, 0]
click at [271, 90] on button "Month" at bounding box center [259, 95] width 50 height 20
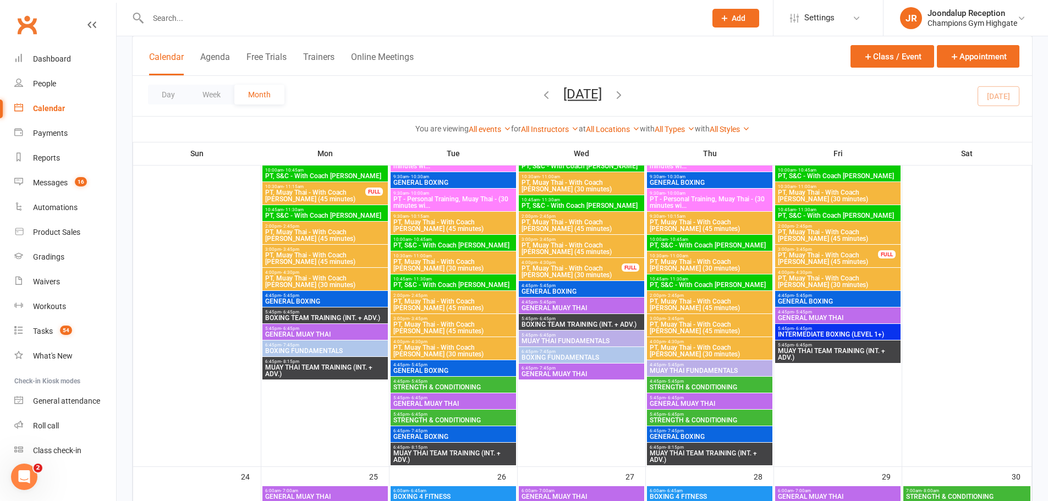
scroll to position [1651, 0]
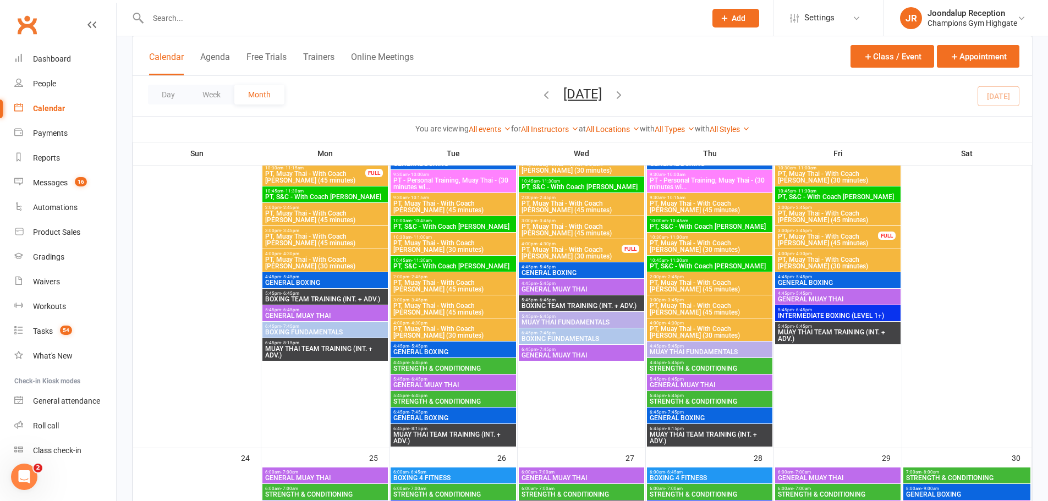
click at [594, 327] on div "5:45pm - 6:45pm MUAY THAI FUNDAMENTALS" at bounding box center [581, 320] width 125 height 16
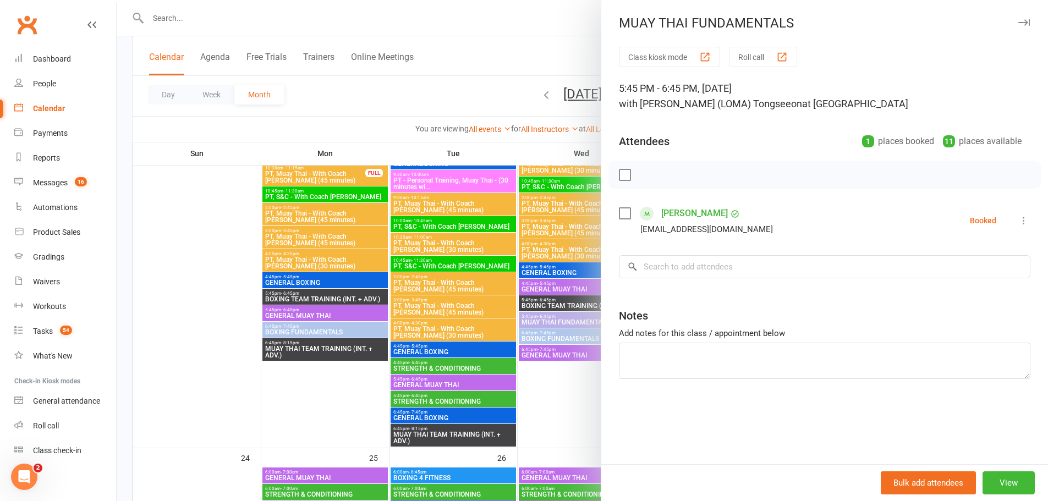
click at [579, 398] on div at bounding box center [583, 250] width 932 height 501
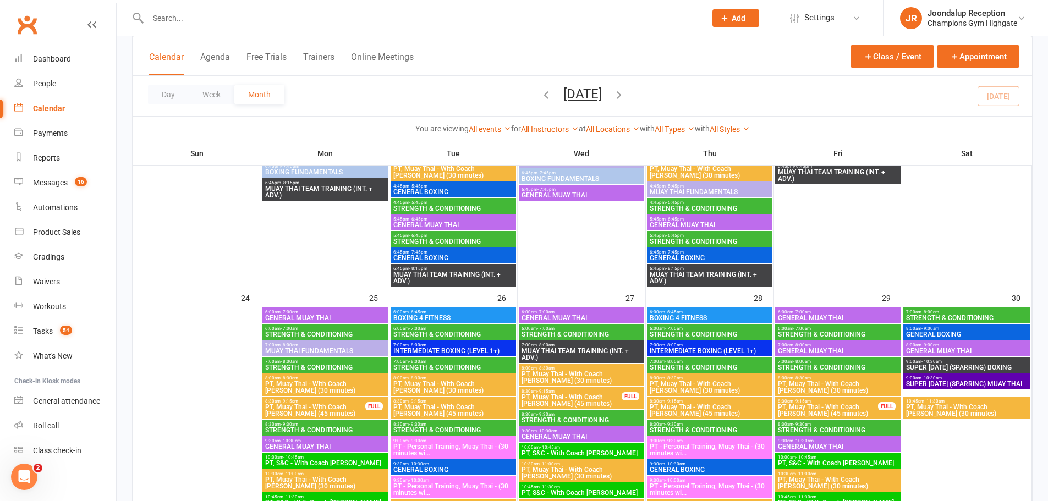
scroll to position [1871, 0]
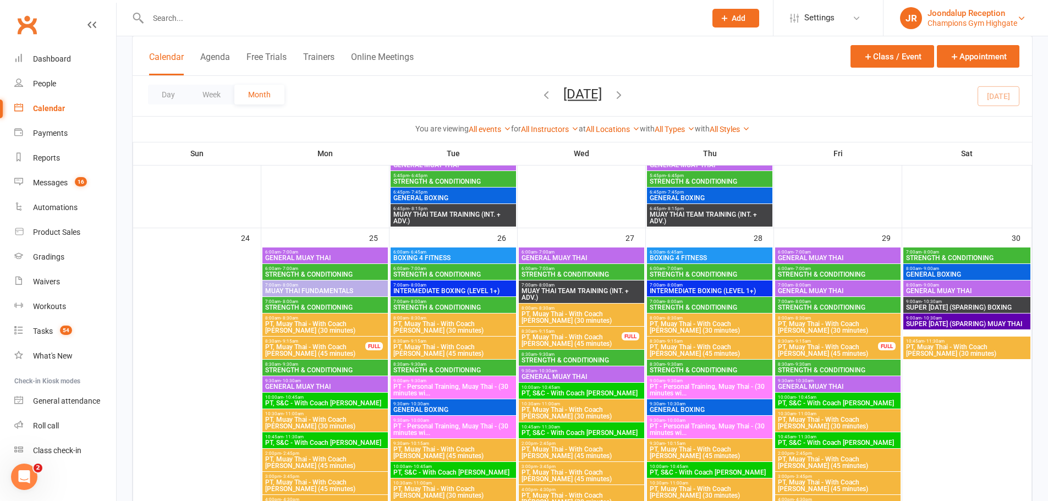
click at [980, 16] on div "Joondalup Reception" at bounding box center [973, 13] width 90 height 10
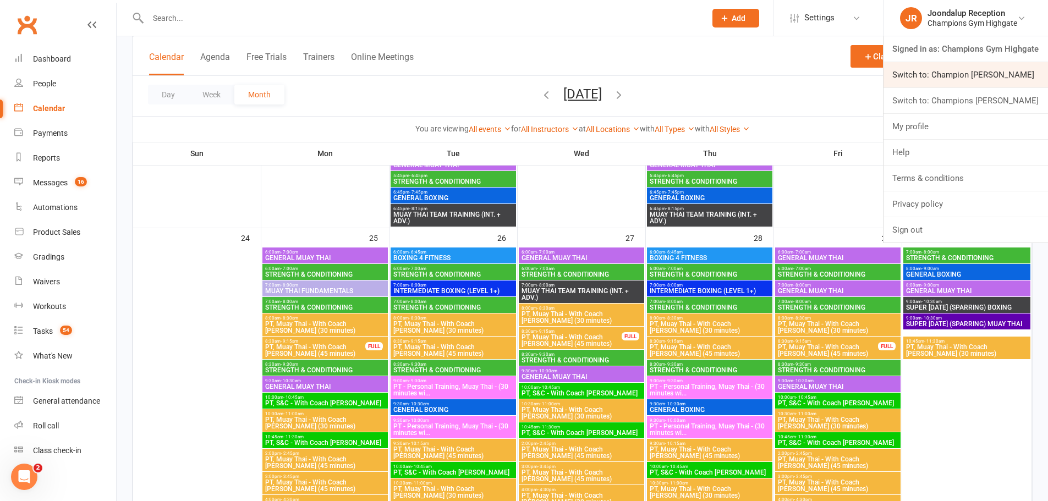
click at [1006, 81] on link "Switch to: Champion [PERSON_NAME]" at bounding box center [966, 74] width 165 height 25
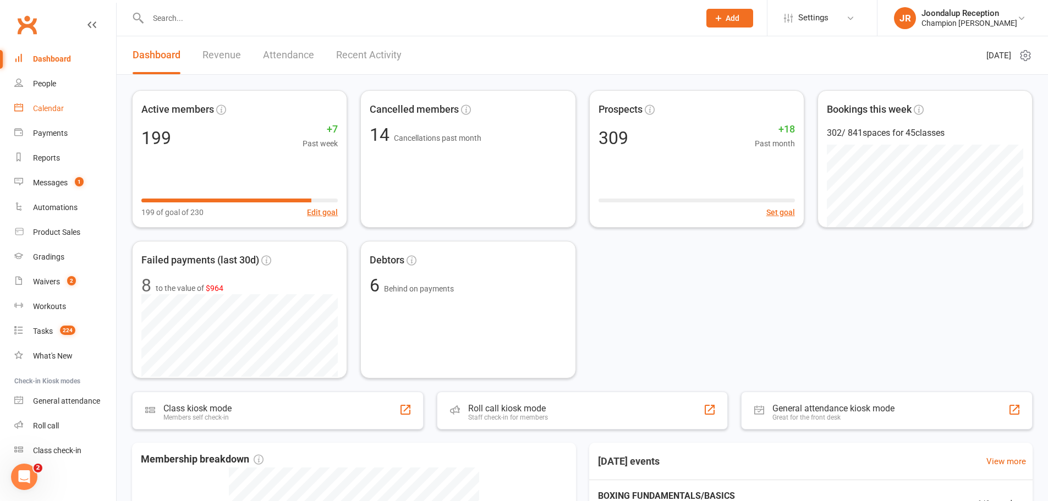
click at [61, 108] on div "Calendar" at bounding box center [48, 108] width 31 height 9
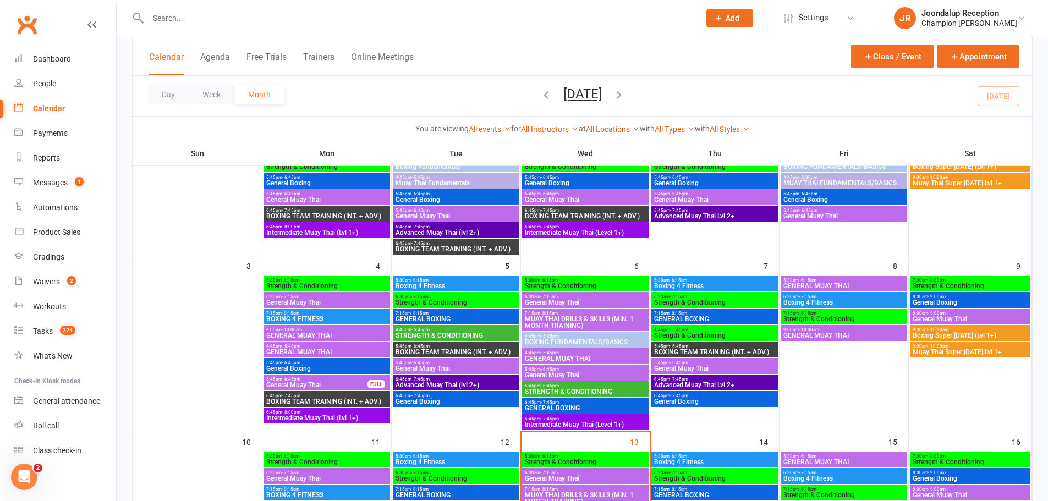
scroll to position [165, 0]
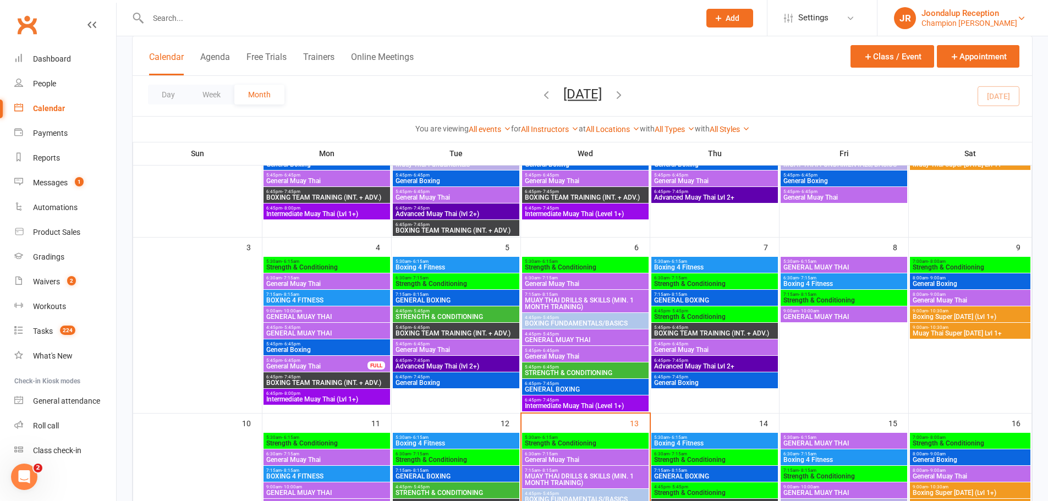
click at [961, 7] on link "JR Joondalup Reception Champion Gym Joondalup" at bounding box center [963, 18] width 138 height 22
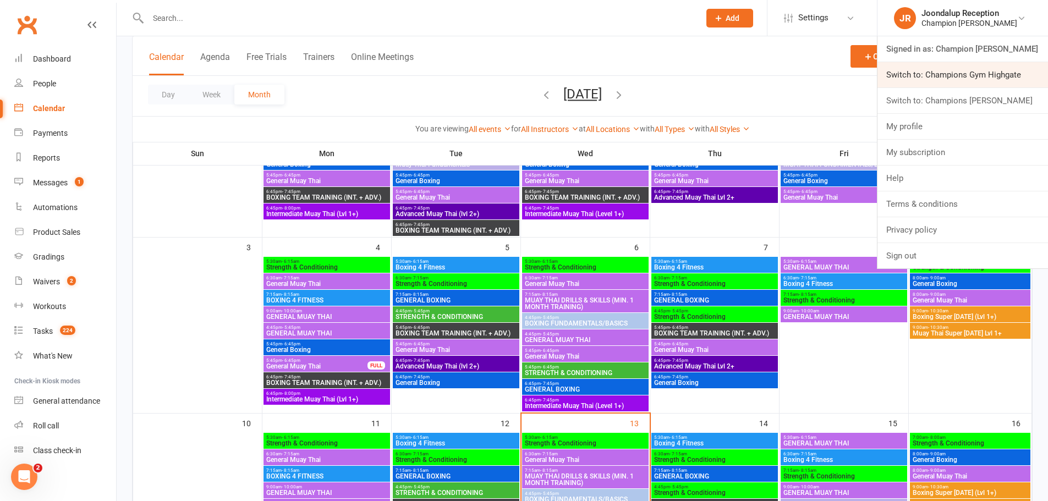
click at [972, 85] on link "Switch to: Champions Gym Highgate" at bounding box center [963, 74] width 171 height 25
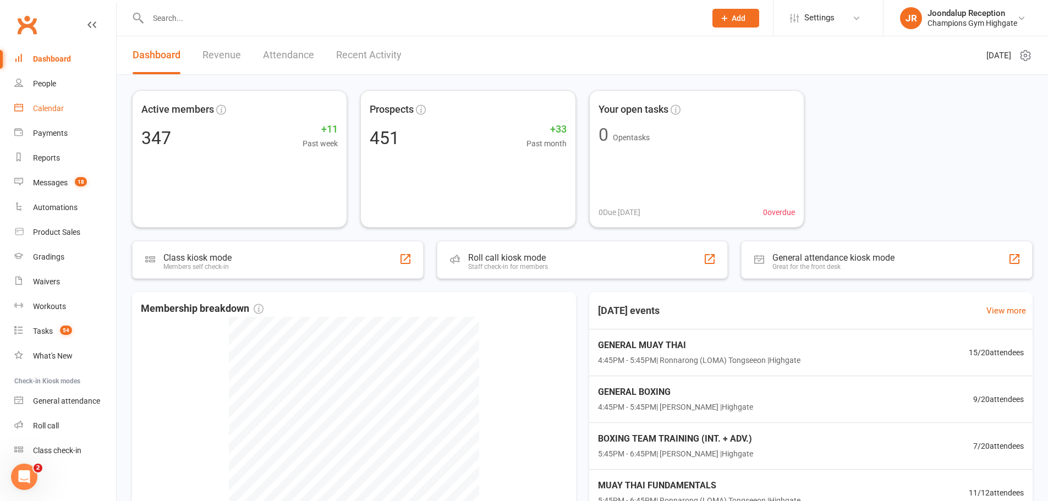
click at [65, 102] on link "Calendar" at bounding box center [65, 108] width 102 height 25
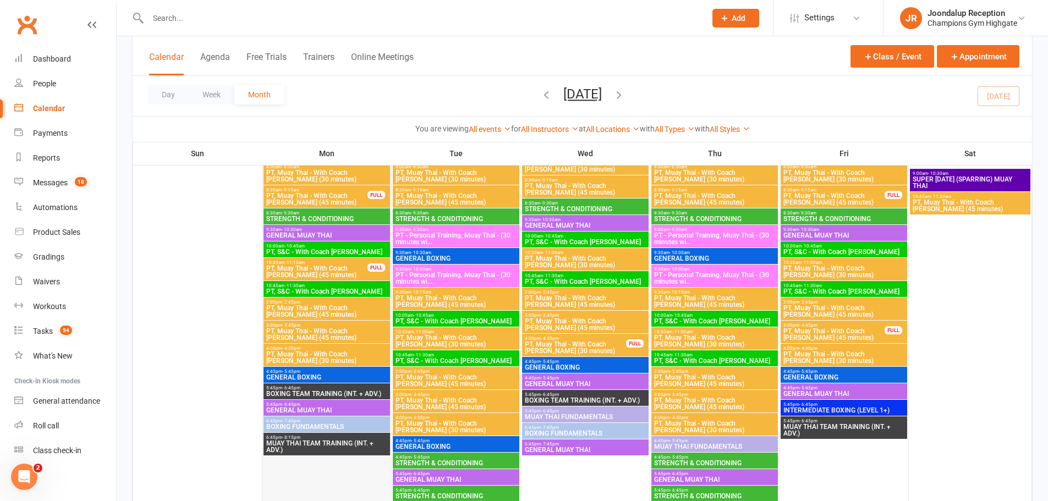
scroll to position [1651, 0]
